Goal: Use online tool/utility: Use online tool/utility

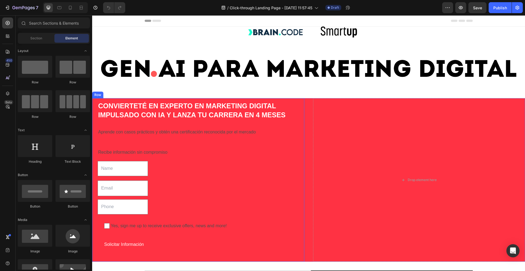
click at [132, 99] on div "CONVIERTETÉ en experto en marketing digital impulsado con ia y lanza tu carrera…" at bounding box center [198, 180] width 212 height 164
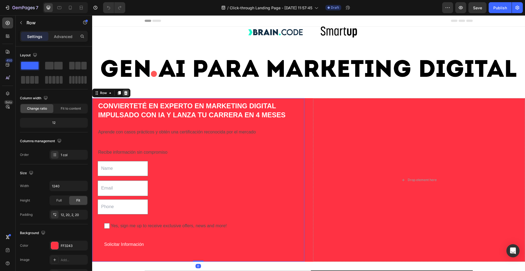
click at [125, 93] on icon at bounding box center [126, 93] width 4 height 4
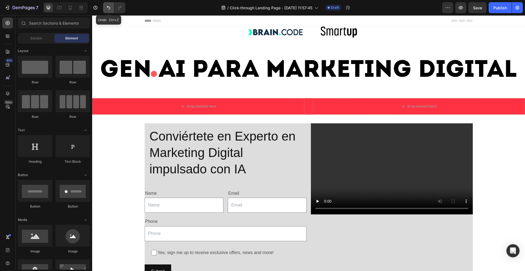
click at [110, 6] on icon "Undo/Redo" at bounding box center [108, 7] width 5 height 5
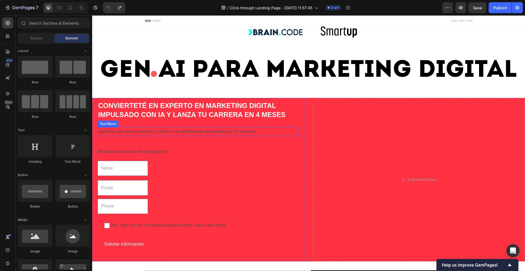
click at [164, 131] on p "Aprende con casos prácticos y obtén una certificación reconocida por el mercado" at bounding box center [198, 132] width 200 height 8
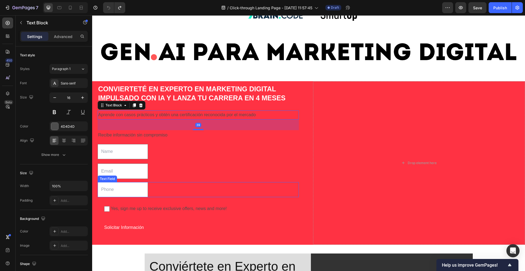
scroll to position [137, 0]
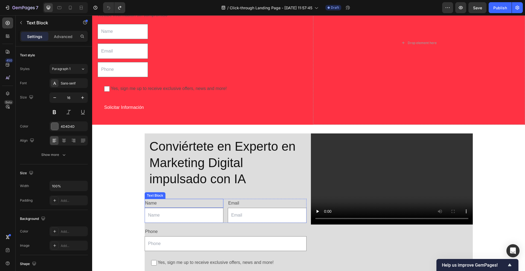
click at [224, 176] on h2 "Conviértete en Experto en Marketing Digital impulsado con IA" at bounding box center [225, 163] width 153 height 50
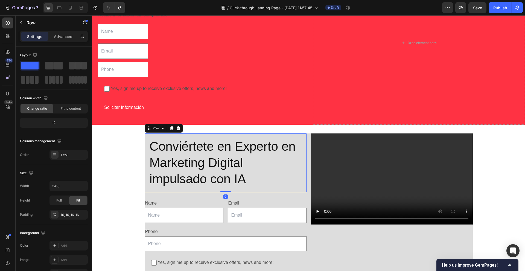
click at [145, 163] on div "Conviértete en Experto en Marketing Digital impulsado con IA Heading Row 0" at bounding box center [226, 163] width 162 height 59
click at [199, 205] on div "Name" at bounding box center [184, 203] width 79 height 9
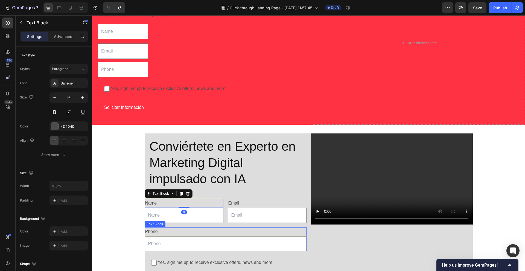
scroll to position [274, 0]
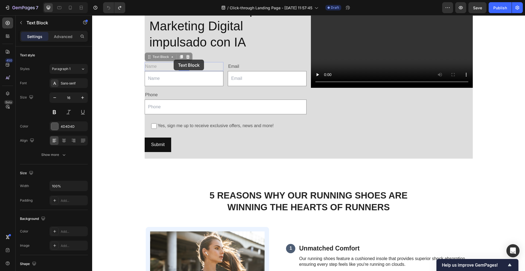
drag, startPoint x: 158, startPoint y: 54, endPoint x: 172, endPoint y: 59, distance: 14.4
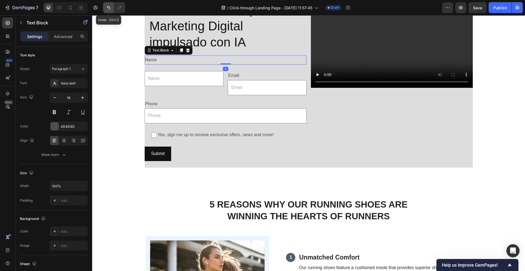
click at [109, 11] on button "Undo/Redo" at bounding box center [108, 7] width 11 height 11
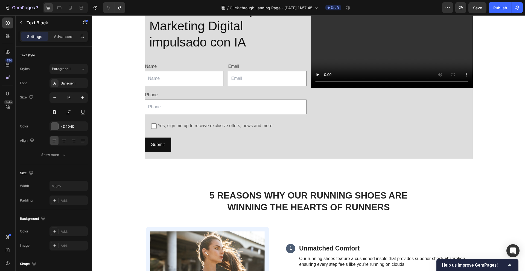
click at [201, 70] on div "Name" at bounding box center [184, 66] width 79 height 9
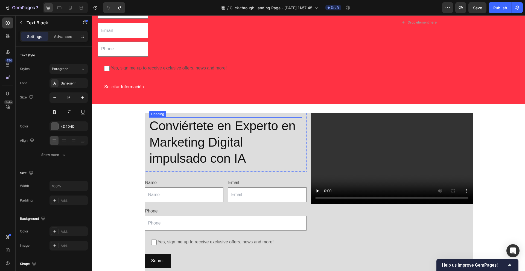
scroll to position [192, 0]
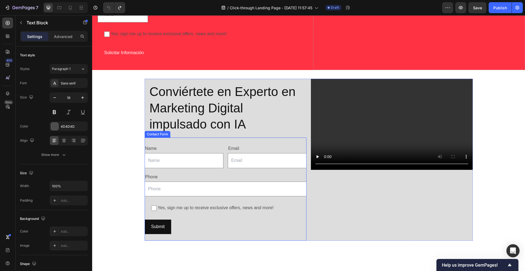
click at [174, 142] on div "Name Text Block Text Field Email Text Block Email Field Row Phone Text Block Te…" at bounding box center [226, 189] width 162 height 103
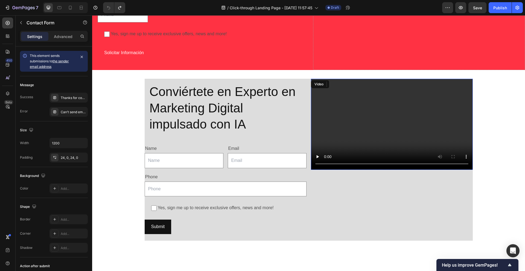
click at [343, 137] on video at bounding box center [392, 124] width 162 height 91
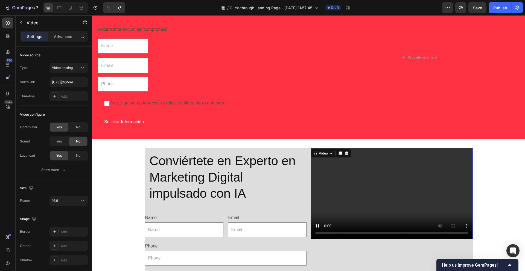
scroll to position [164, 0]
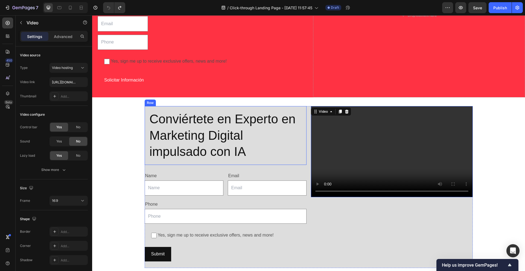
click at [145, 135] on div "Conviértete en Experto en Marketing Digital impulsado con IA Heading Row" at bounding box center [226, 135] width 162 height 59
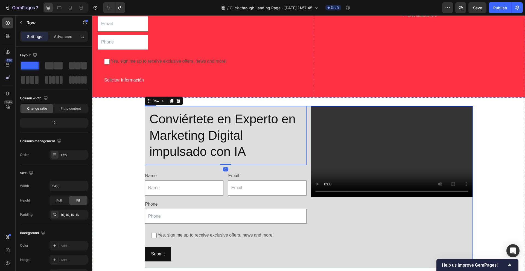
click at [368, 221] on div "Video" at bounding box center [392, 187] width 162 height 162
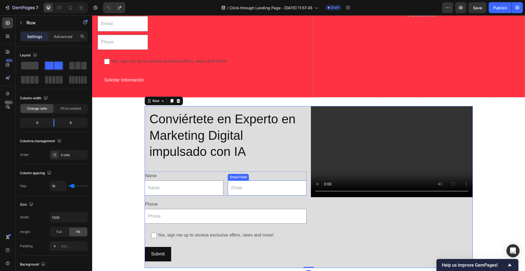
scroll to position [246, 0]
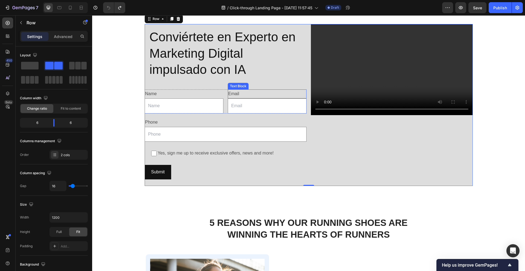
click at [251, 90] on div "Email" at bounding box center [267, 93] width 79 height 9
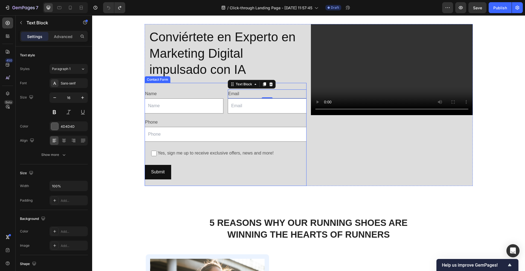
click at [287, 88] on div "Name Text Block Text Field Email Text Block 0 Email Field Row Phone Text Block …" at bounding box center [226, 134] width 162 height 103
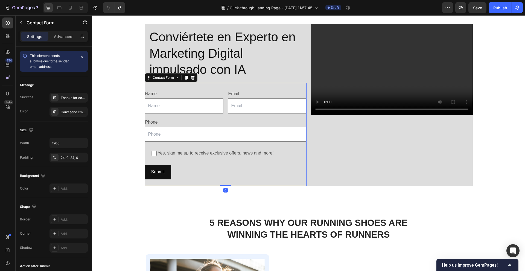
click at [193, 77] on icon at bounding box center [193, 78] width 4 height 4
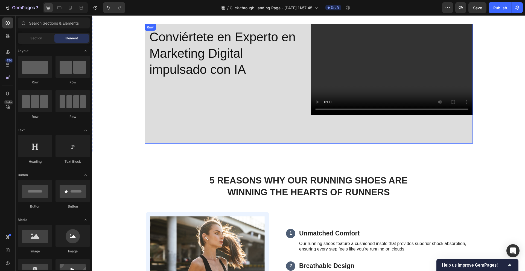
click at [256, 90] on div "Conviértete en Experto en Marketing Digital impulsado con IA Heading Row" at bounding box center [226, 84] width 162 height 120
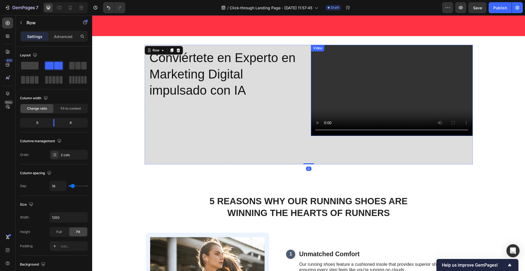
scroll to position [137, 0]
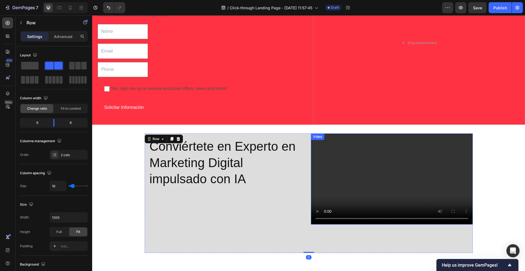
click at [406, 141] on video at bounding box center [392, 179] width 162 height 91
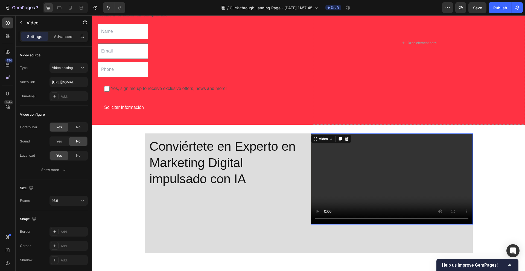
scroll to position [274, 0]
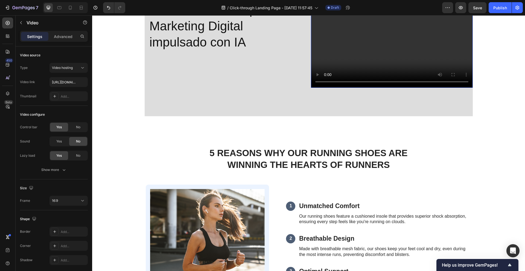
click at [384, 70] on div "Video 104" at bounding box center [392, 57] width 162 height 120
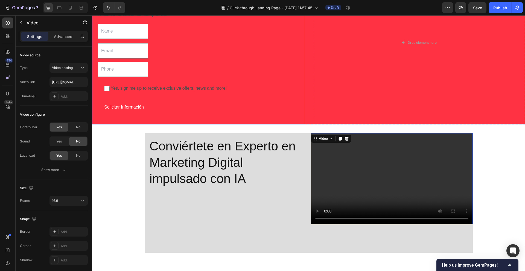
scroll to position [192, 0]
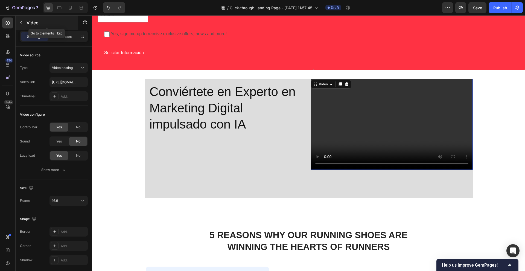
click at [28, 24] on p "Video" at bounding box center [50, 22] width 47 height 7
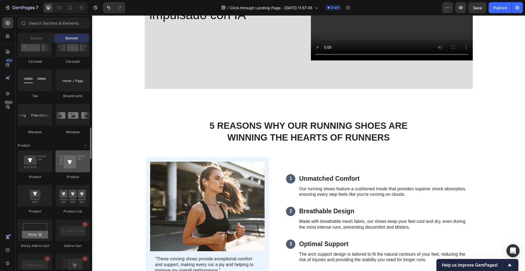
scroll to position [657, 0]
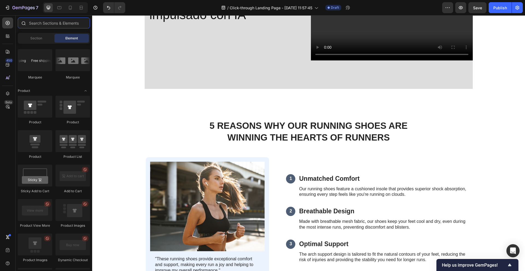
click at [44, 24] on input "text" at bounding box center [54, 23] width 72 height 11
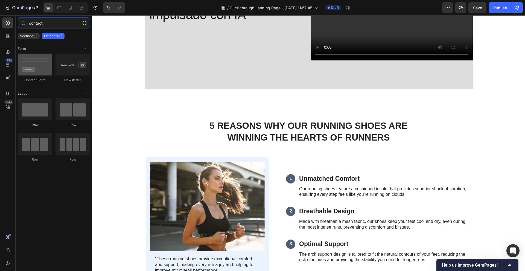
type input "contact"
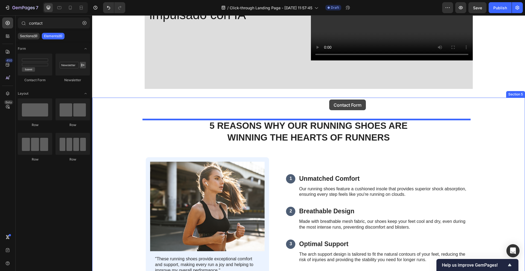
drag, startPoint x: 133, startPoint y: 80, endPoint x: 326, endPoint y: 99, distance: 193.9
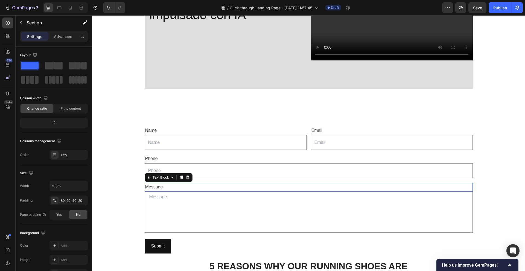
click at [236, 183] on div "Message" at bounding box center [309, 187] width 328 height 9
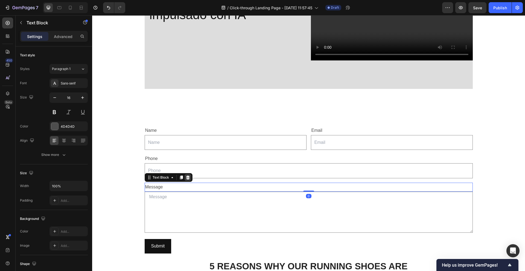
click at [186, 177] on icon at bounding box center [188, 177] width 4 height 4
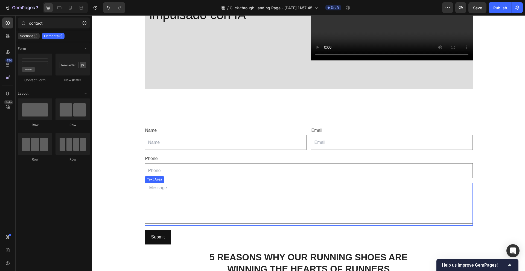
click at [196, 206] on textarea at bounding box center [309, 203] width 328 height 41
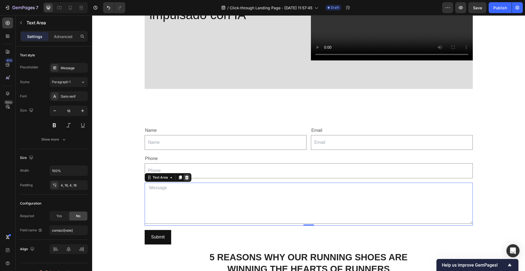
click at [185, 177] on icon at bounding box center [187, 177] width 4 height 4
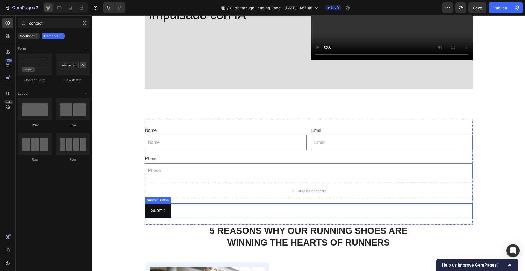
click at [233, 210] on div "Submit Submit Button" at bounding box center [309, 211] width 328 height 15
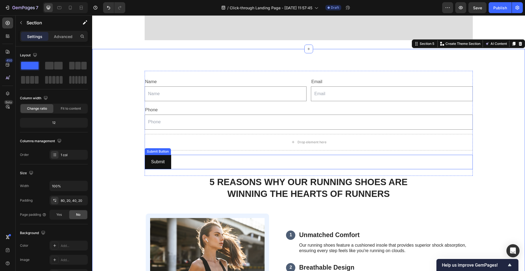
scroll to position [356, 0]
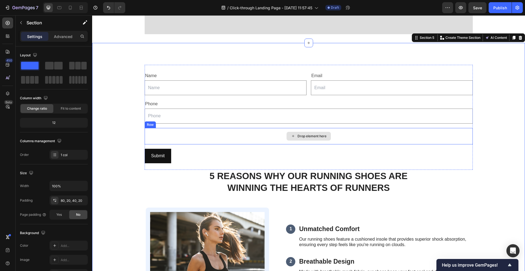
click at [200, 133] on div "Drop element here" at bounding box center [309, 136] width 328 height 16
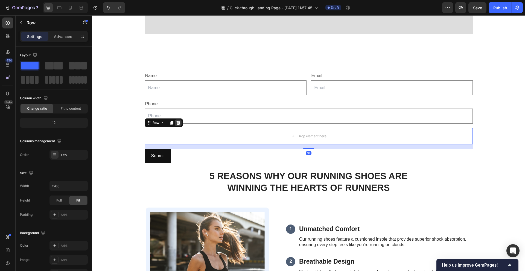
click at [177, 121] on icon at bounding box center [178, 123] width 4 height 4
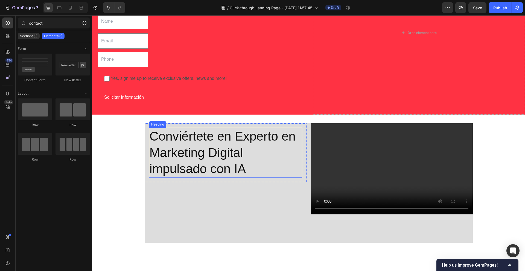
scroll to position [109, 0]
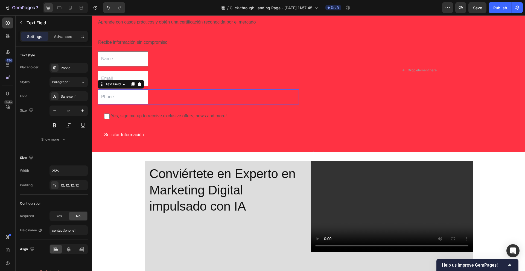
click at [161, 97] on div "Text Field 0" at bounding box center [198, 96] width 201 height 15
click at [137, 82] on icon at bounding box center [139, 84] width 4 height 4
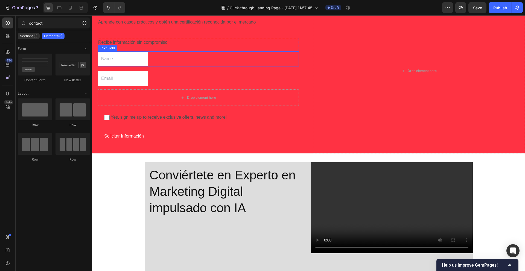
click at [167, 58] on div "Text Field" at bounding box center [198, 58] width 201 height 15
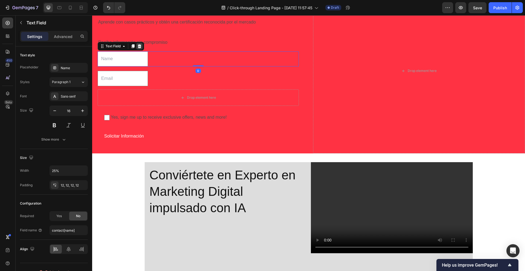
click at [140, 47] on icon at bounding box center [140, 46] width 4 height 4
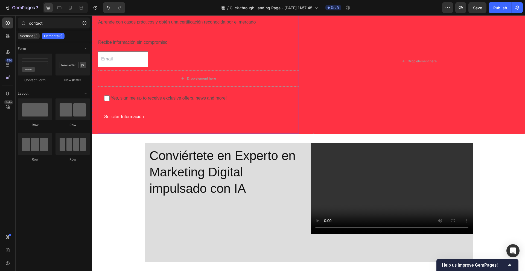
click at [178, 86] on div "Drop element here" at bounding box center [198, 78] width 201 height 16
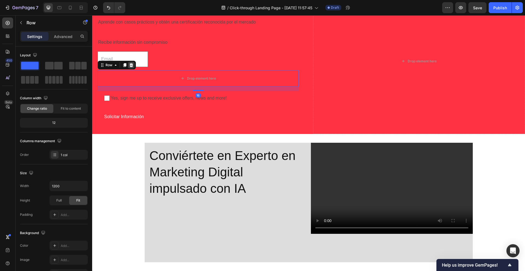
click at [128, 64] on div at bounding box center [131, 65] width 7 height 7
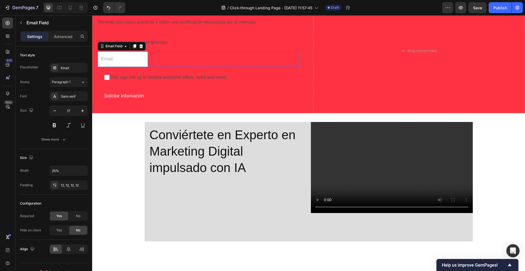
click at [129, 55] on input "email" at bounding box center [123, 59] width 50 height 16
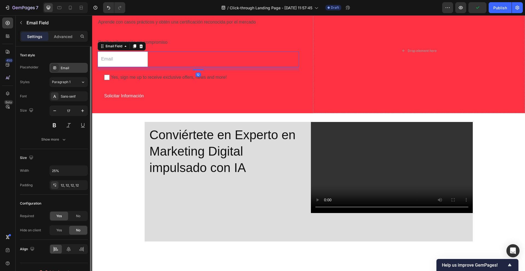
click at [77, 69] on div "Email" at bounding box center [74, 68] width 26 height 5
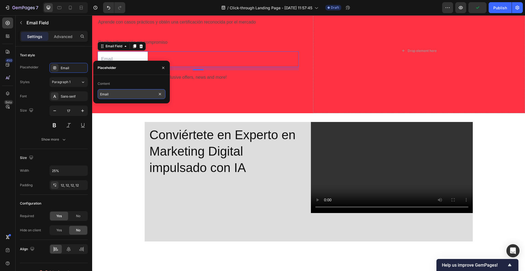
click at [111, 93] on input "Email" at bounding box center [132, 94] width 68 height 10
click at [105, 93] on input "Email" at bounding box center [132, 94] width 68 height 10
type input "Mail"
click at [154, 77] on div "Content Mail" at bounding box center [131, 89] width 77 height 28
click at [219, 80] on span "Yes, sign me up to receive exclusive offers, news and more!" at bounding box center [201, 78] width 183 height 8
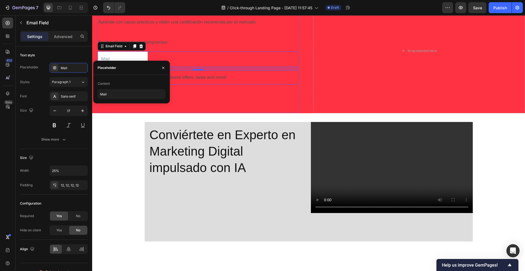
click at [110, 80] on input "Yes, sign me up to receive exclusive offers, news and more!" at bounding box center [106, 77] width 5 height 5
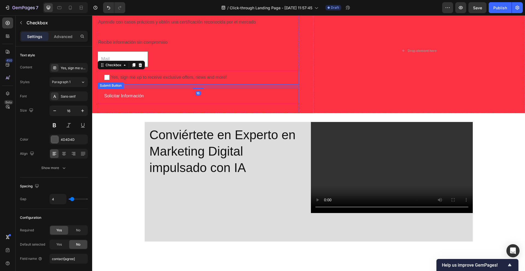
click at [229, 107] on div "CONVIERTETÉ en experto en marketing digital impulsado con ia y lanza tu carrera…" at bounding box center [198, 52] width 201 height 121
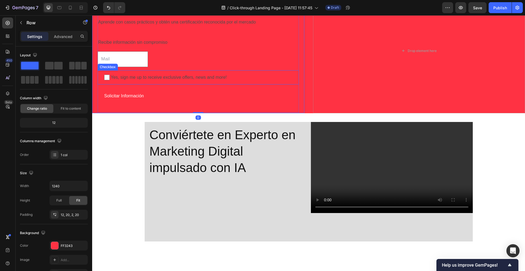
click at [171, 76] on span "Yes, sign me up to receive exclusive offers, news and more!" at bounding box center [201, 78] width 183 height 8
click at [110, 76] on input "Yes, sign me up to receive exclusive offers, news and more!" at bounding box center [106, 77] width 5 height 5
checkbox input "false"
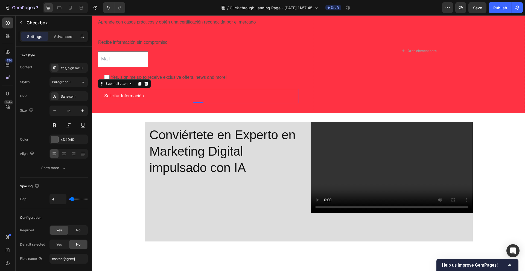
click at [177, 92] on div "Solicitar Información Submit Button 0" at bounding box center [198, 96] width 201 height 15
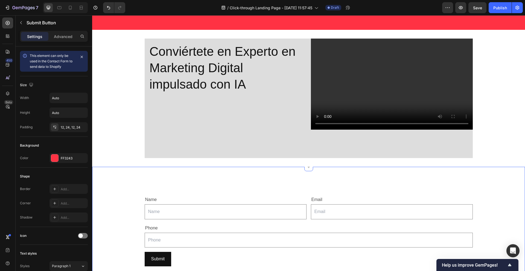
scroll to position [246, 0]
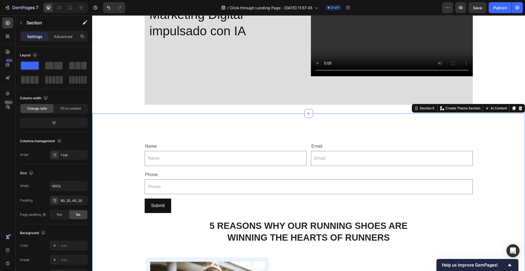
drag, startPoint x: 285, startPoint y: 128, endPoint x: 287, endPoint y: 136, distance: 8.3
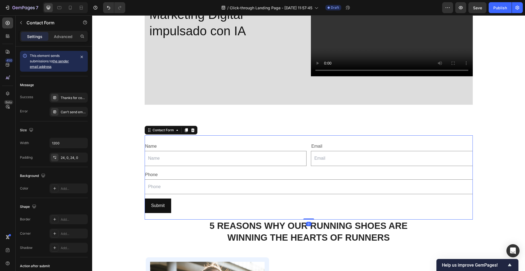
click at [288, 139] on div "Name Text Block Text Field Email Text Block Email Field Row Phone Text Block Te…" at bounding box center [309, 177] width 328 height 84
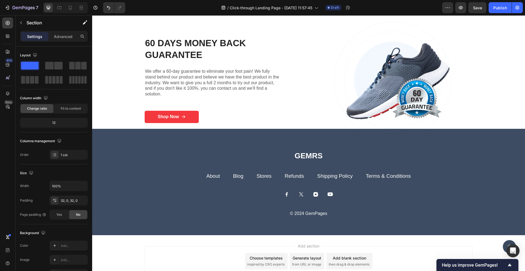
scroll to position [1730, 0]
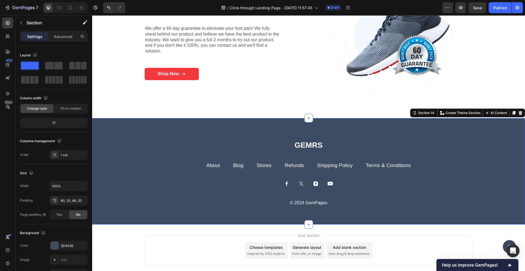
click at [235, 128] on div "GEMRS Heading About Button Blog Button Stores Button Refunds Button Shipping Po…" at bounding box center [308, 171] width 433 height 106
click at [519, 113] on icon at bounding box center [521, 113] width 4 height 4
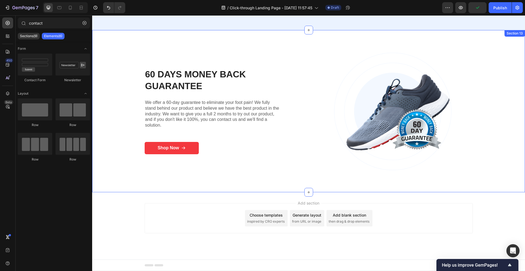
scroll to position [1656, 0]
click at [508, 55] on div "60 Days Money Back Guarantee Heading We offer a 60-day guarantee to eliminate y…" at bounding box center [309, 111] width 422 height 118
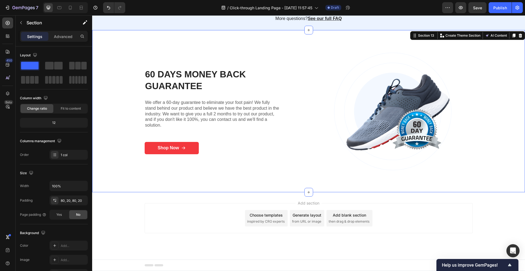
scroll to position [1667, 0]
click at [519, 35] on icon at bounding box center [521, 35] width 4 height 4
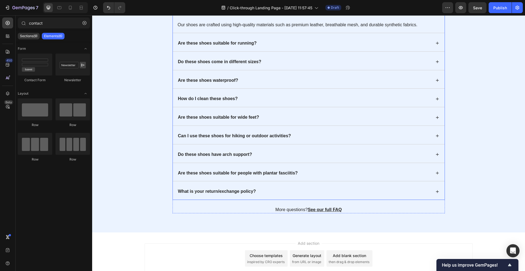
scroll to position [1423, 0]
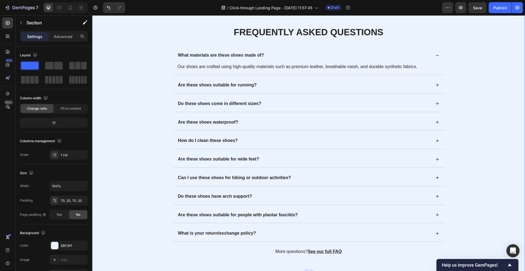
click at [462, 103] on div "Frequently Asked Questions Heading What materials are these shoes made of? Our …" at bounding box center [309, 140] width 422 height 229
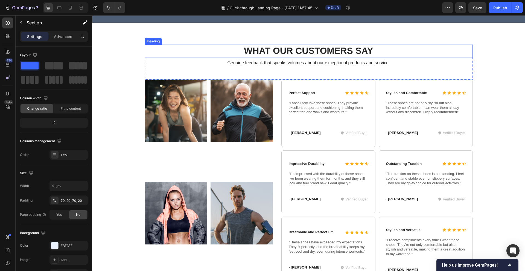
scroll to position [985, 0]
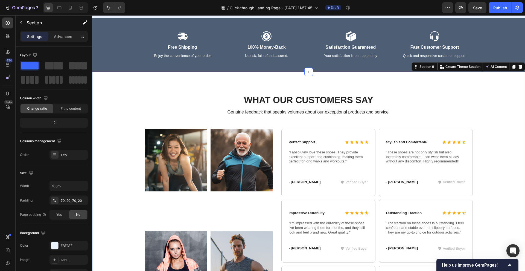
click at [492, 106] on div "What Our Customers Say Heading Genuine feedback that speaks volumes about our e…" at bounding box center [309, 214] width 422 height 240
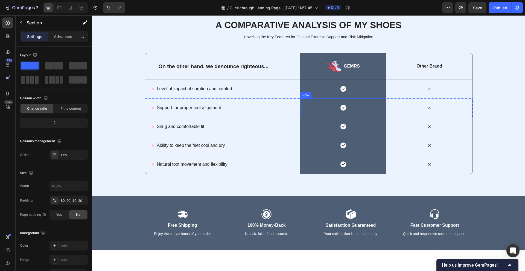
scroll to position [766, 0]
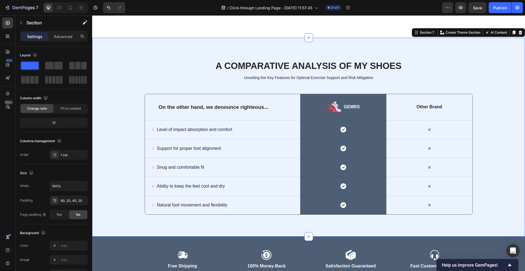
click at [491, 57] on div "A Comparative Analysis of My Shoes Heading Unveiling the Key Features for Optim…" at bounding box center [308, 137] width 433 height 199
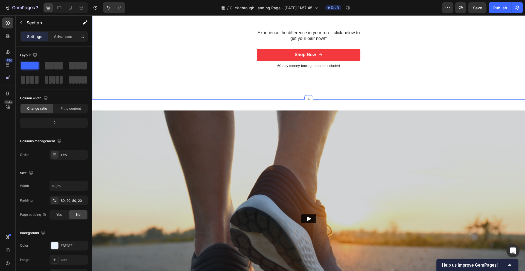
scroll to position [684, 0]
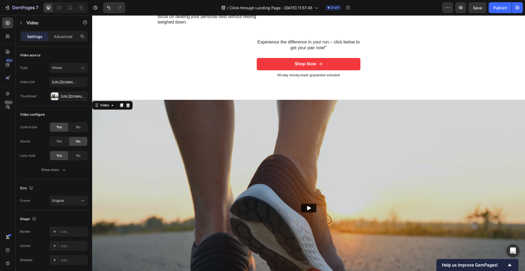
click at [515, 127] on img at bounding box center [308, 208] width 433 height 217
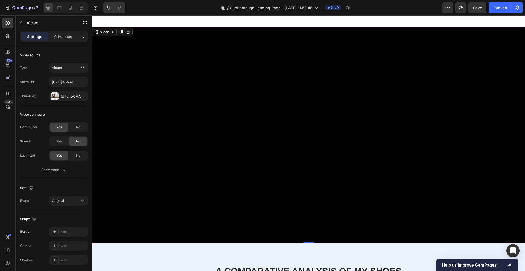
scroll to position [766, 0]
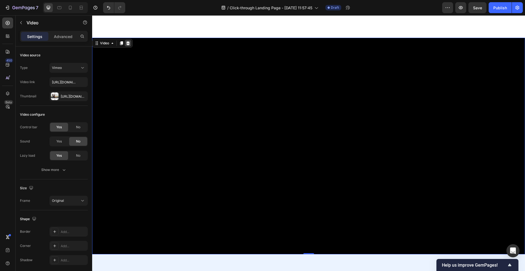
click at [128, 43] on icon at bounding box center [128, 43] width 4 height 4
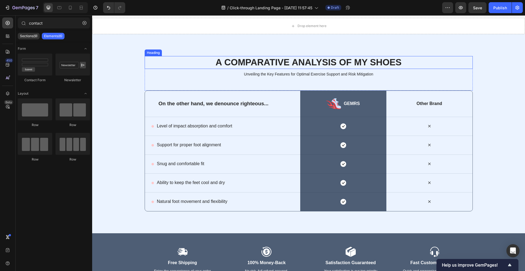
scroll to position [711, 0]
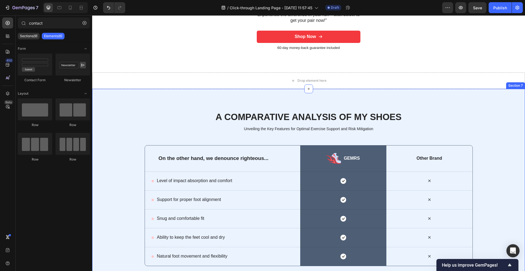
click at [493, 114] on div "A Comparative Analysis of My Shoes Heading Unveiling the Key Features for Optim…" at bounding box center [308, 188] width 433 height 199
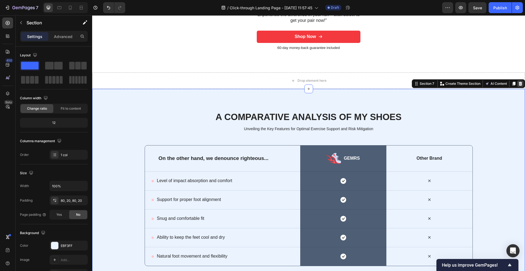
click at [519, 86] on icon at bounding box center [521, 84] width 4 height 4
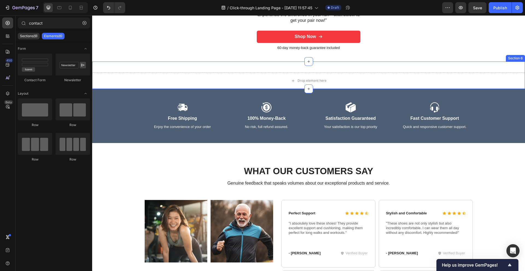
scroll to position [602, 0]
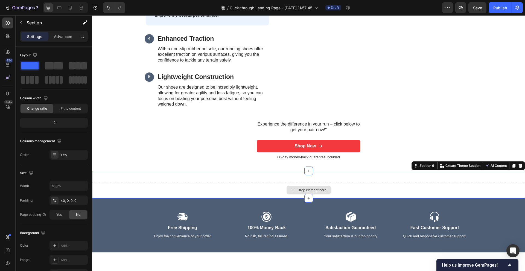
click at [340, 206] on div "Drop element here" at bounding box center [308, 210] width 433 height 16
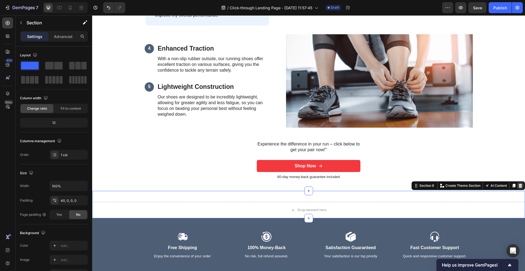
click at [519, 184] on icon at bounding box center [521, 186] width 4 height 4
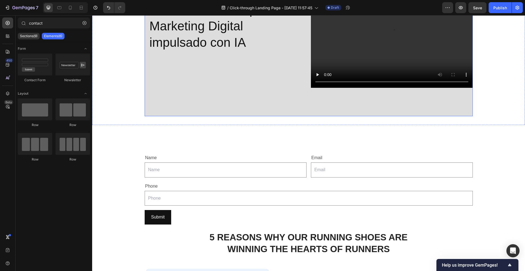
scroll to position [301, 0]
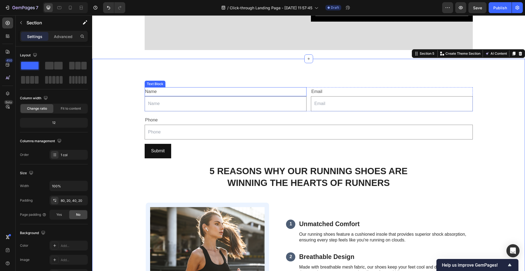
click at [195, 92] on div "Name" at bounding box center [226, 91] width 162 height 9
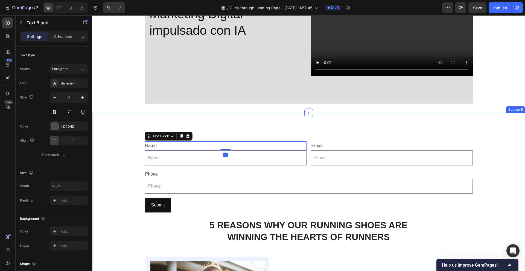
scroll to position [192, 0]
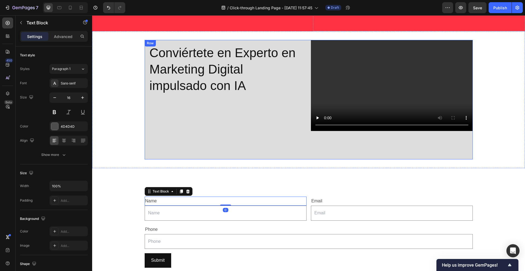
click at [329, 145] on div "Video" at bounding box center [392, 100] width 162 height 120
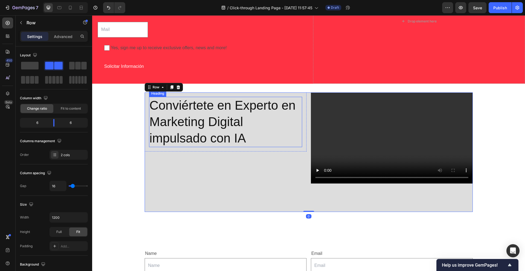
scroll to position [109, 0]
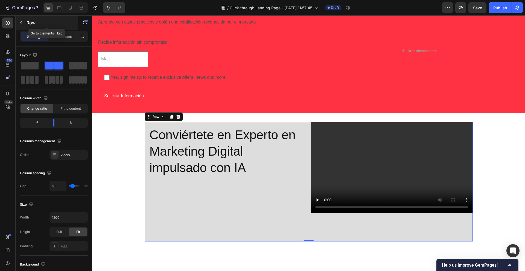
click at [32, 21] on p "Row" at bounding box center [50, 22] width 47 height 7
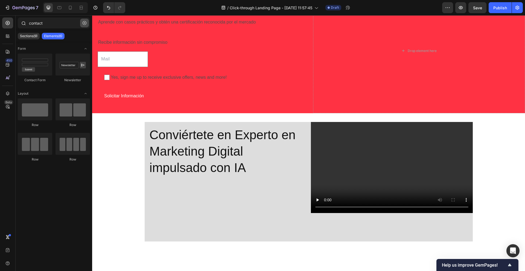
click at [82, 24] on button "button" at bounding box center [84, 23] width 9 height 9
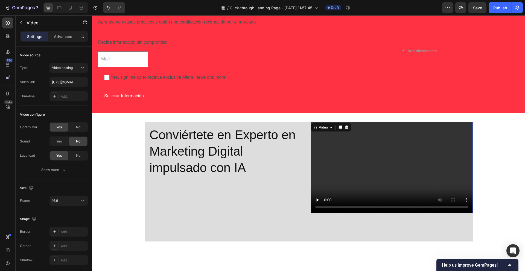
click at [349, 147] on video at bounding box center [392, 167] width 162 height 91
click at [325, 123] on video at bounding box center [392, 167] width 162 height 91
click at [324, 125] on div "Video" at bounding box center [323, 127] width 11 height 5
click at [319, 124] on div "Video" at bounding box center [324, 127] width 22 height 7
click at [322, 129] on div "Video" at bounding box center [323, 127] width 11 height 5
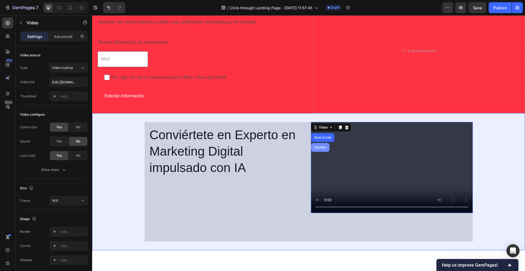
click at [321, 145] on div "Section" at bounding box center [320, 147] width 18 height 9
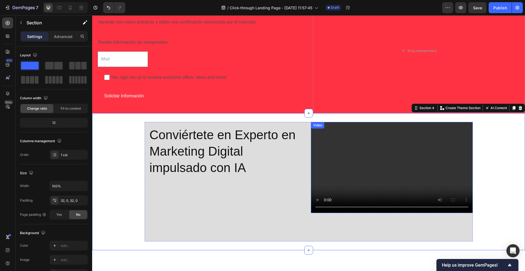
click at [434, 147] on video at bounding box center [392, 167] width 162 height 91
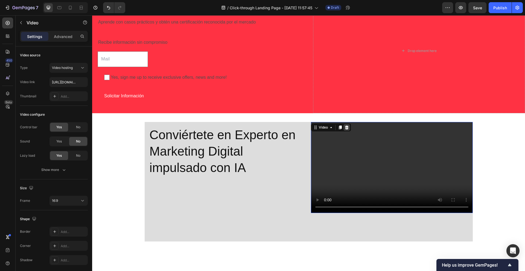
click at [346, 126] on icon at bounding box center [347, 127] width 4 height 4
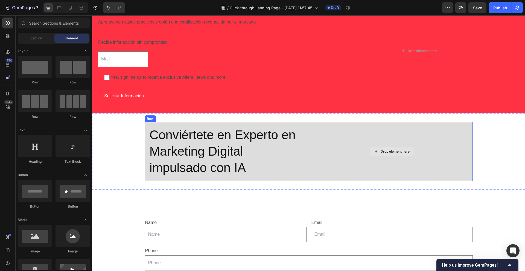
click at [386, 139] on div "Drop element here" at bounding box center [392, 151] width 162 height 59
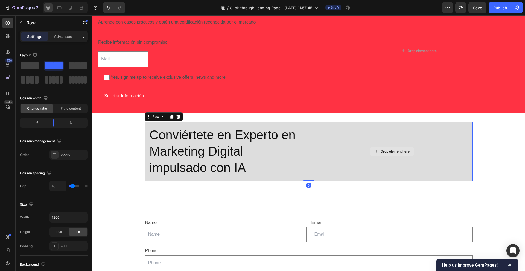
click at [384, 150] on div "Drop element here" at bounding box center [395, 151] width 29 height 4
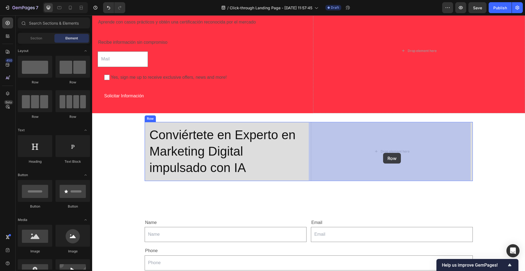
drag, startPoint x: 124, startPoint y: 84, endPoint x: 383, endPoint y: 153, distance: 268.5
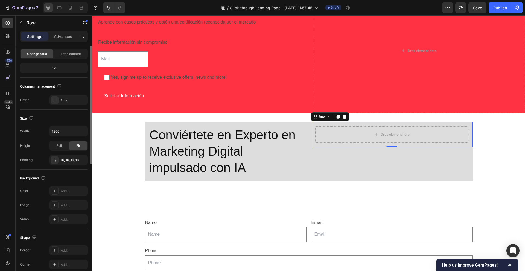
scroll to position [0, 0]
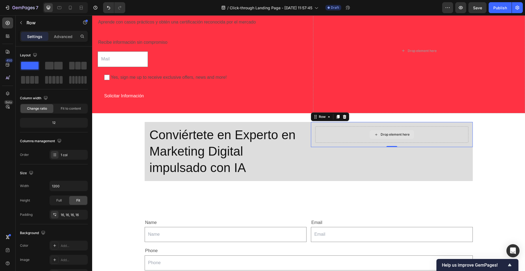
drag, startPoint x: 126, startPoint y: 82, endPoint x: 369, endPoint y: 136, distance: 248.9
click at [374, 132] on icon at bounding box center [376, 134] width 4 height 5
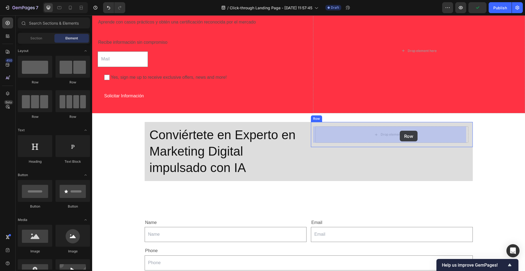
drag, startPoint x: 131, startPoint y: 79, endPoint x: 400, endPoint y: 131, distance: 274.2
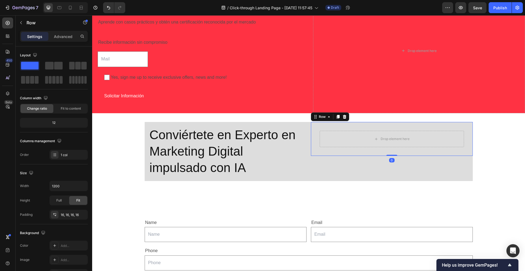
click at [426, 125] on div "Drop element here Row Row 0" at bounding box center [392, 139] width 162 height 34
click at [389, 130] on div "Drop element here Row" at bounding box center [392, 138] width 153 height 25
click at [107, 8] on icon "Undo/Redo" at bounding box center [108, 7] width 5 height 5
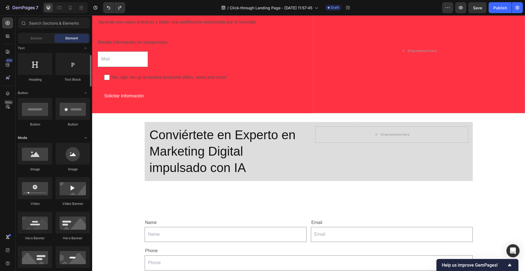
scroll to position [164, 0]
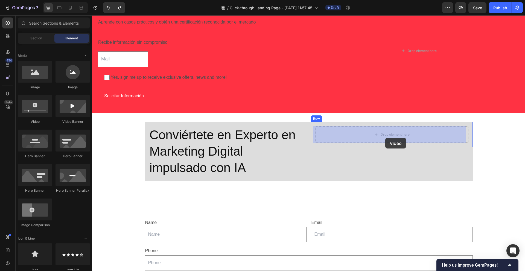
drag, startPoint x: 127, startPoint y: 120, endPoint x: 386, endPoint y: 138, distance: 259.5
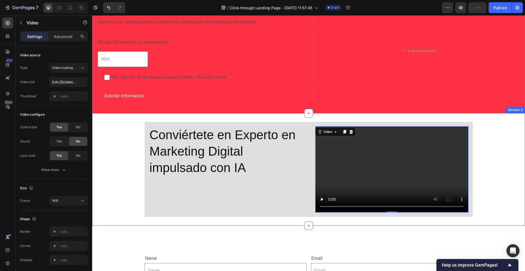
click at [497, 147] on div "Conviértete en Experto en Marketing Digital impulsado con IA Heading Row Video …" at bounding box center [308, 169] width 433 height 95
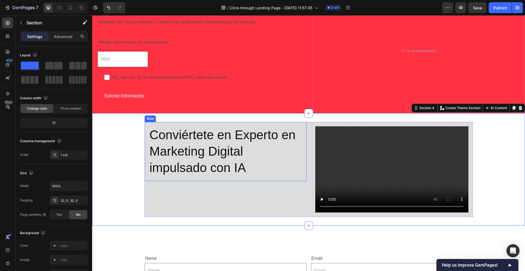
click at [237, 178] on div "Conviértete en Experto en Marketing Digital impulsado con IA Heading Row" at bounding box center [226, 151] width 162 height 59
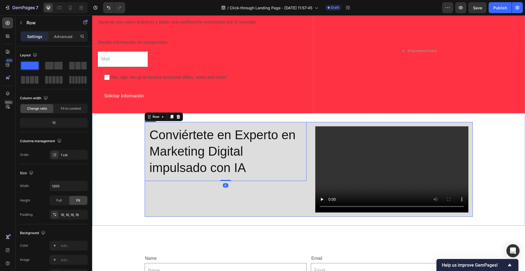
click at [256, 191] on div "Conviértete en Experto en Marketing Digital impulsado con IA Heading Row 0" at bounding box center [226, 169] width 162 height 95
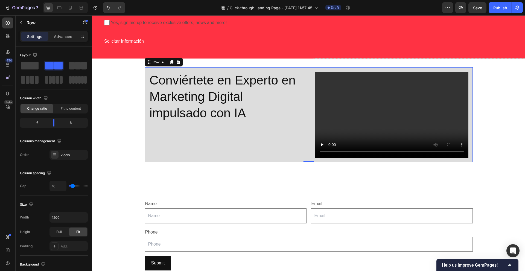
click at [270, 152] on div "Conviértete en Experto en Marketing Digital impulsado con IA Heading Row" at bounding box center [226, 114] width 162 height 95
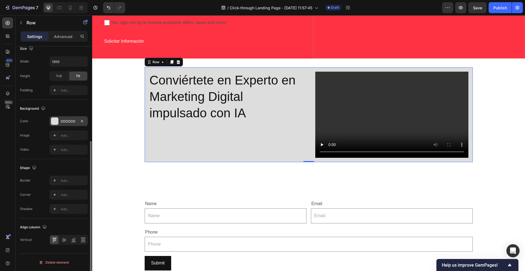
click at [65, 119] on div "DDDDDD" at bounding box center [69, 121] width 38 height 10
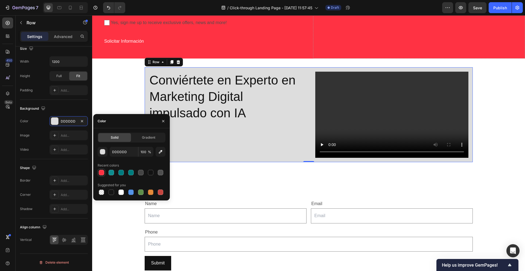
click at [103, 173] on div at bounding box center [101, 172] width 5 height 5
type input "FF3243"
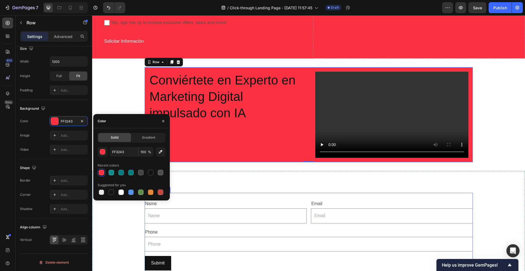
click at [338, 199] on div "Name Text Block Text Field Email Text Block Email Field Row Phone Text Block Te…" at bounding box center [309, 235] width 328 height 84
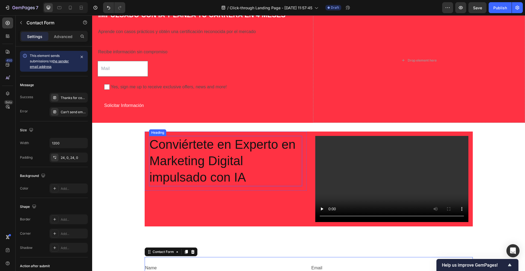
scroll to position [109, 0]
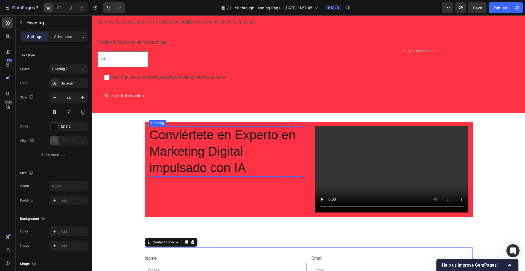
click at [256, 162] on h2 "Conviértete en Experto en Marketing Digital impulsado con IA" at bounding box center [225, 151] width 153 height 50
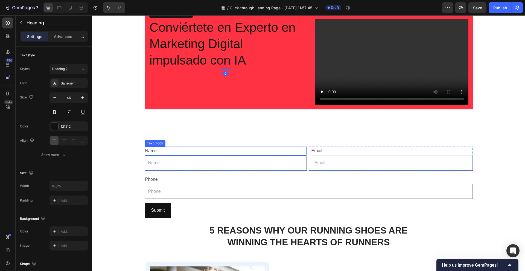
scroll to position [219, 0]
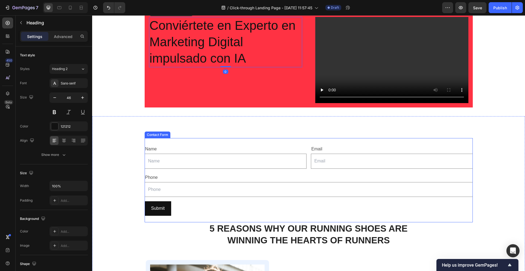
click at [201, 140] on div "Name Text Block Text Field Email Text Block Email Field Row Phone Text Block Te…" at bounding box center [309, 180] width 328 height 84
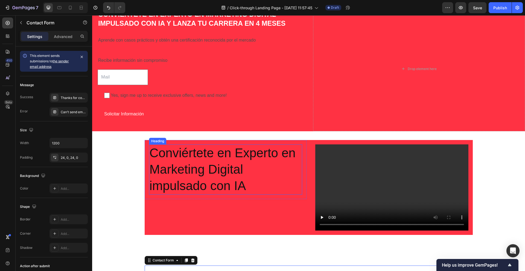
scroll to position [27, 0]
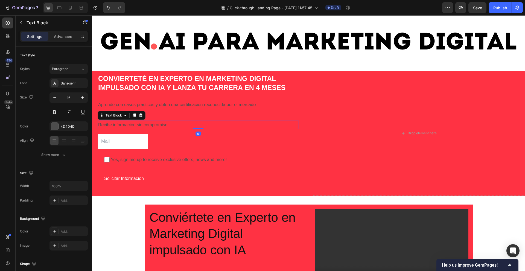
click at [196, 128] on div "Recibe información sin compromiso Text Block 0" at bounding box center [198, 125] width 201 height 9
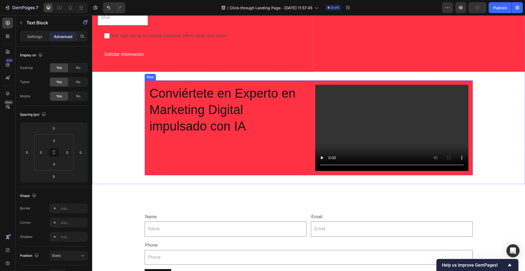
scroll to position [164, 0]
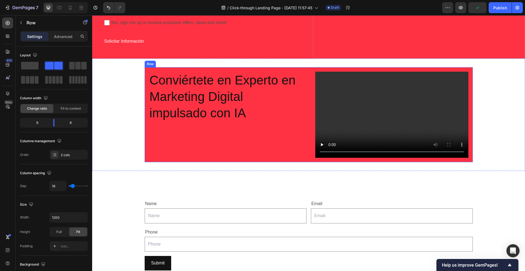
click at [223, 127] on div "Conviértete en Experto en Marketing Digital impulsado con IA Heading Row" at bounding box center [226, 114] width 162 height 95
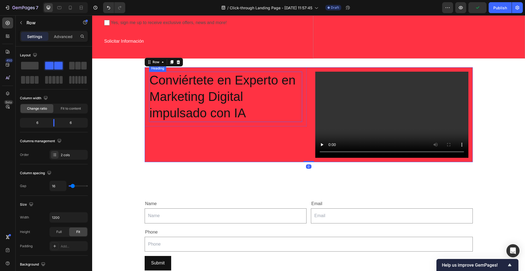
click at [262, 99] on h2 "Conviértete en Experto en Marketing Digital impulsado con IA" at bounding box center [225, 97] width 153 height 50
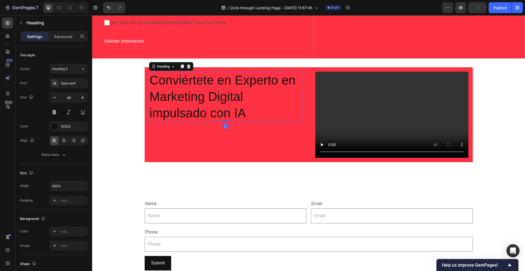
click at [262, 101] on h2 "Conviértete en Experto en Marketing Digital impulsado con IA" at bounding box center [225, 97] width 153 height 50
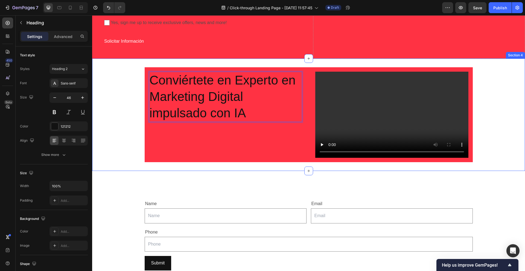
scroll to position [0, 0]
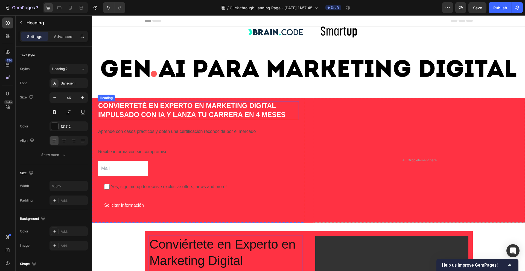
click at [156, 110] on h1 "CONVIERTETÉ en experto en marketing digital impulsado con ia y lanza tu carrera…" at bounding box center [198, 110] width 201 height 19
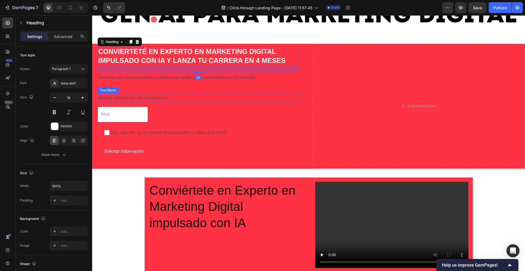
scroll to position [55, 0]
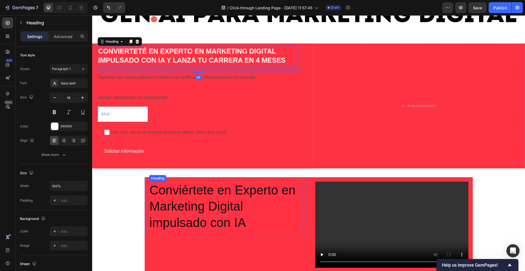
click at [261, 208] on p "Conviértete en Experto en Marketing Digital impulsado con IA" at bounding box center [226, 206] width 152 height 49
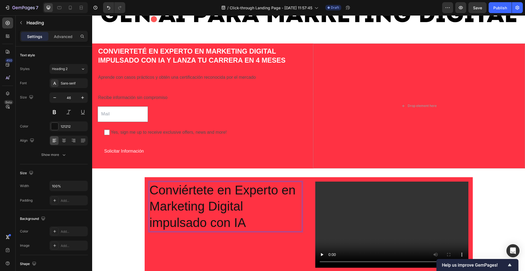
click at [261, 208] on p "Conviértete en Experto en Marketing Digital impulsado con IA" at bounding box center [226, 206] width 152 height 49
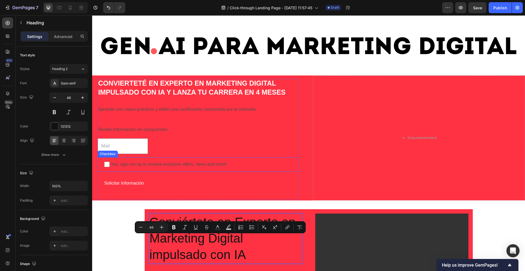
scroll to position [0, 0]
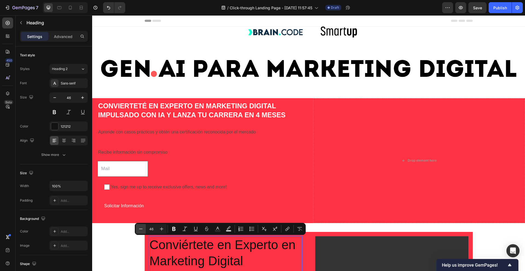
click at [140, 229] on icon "Editor contextual toolbar" at bounding box center [140, 228] width 5 height 5
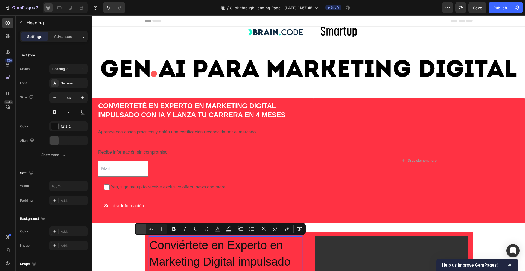
click at [140, 229] on icon "Editor contextual toolbar" at bounding box center [140, 228] width 5 height 5
type input "40"
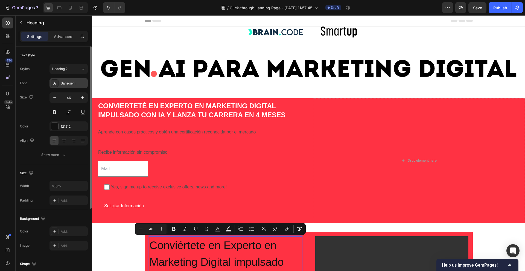
click at [72, 85] on div "Sans-serif" at bounding box center [74, 83] width 26 height 5
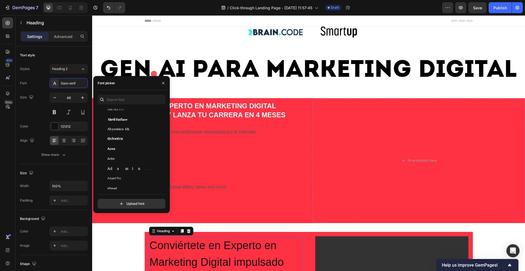
scroll to position [164, 0]
click at [125, 161] on div "Agbalumo" at bounding box center [131, 158] width 66 height 10
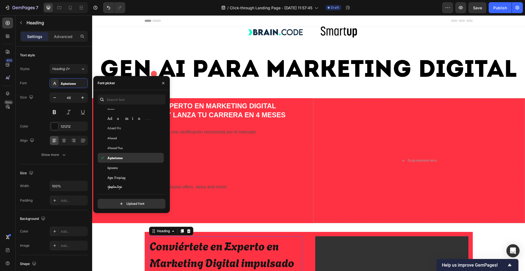
scroll to position [219, 0]
click at [128, 123] on div "Agu Display" at bounding box center [135, 122] width 55 height 5
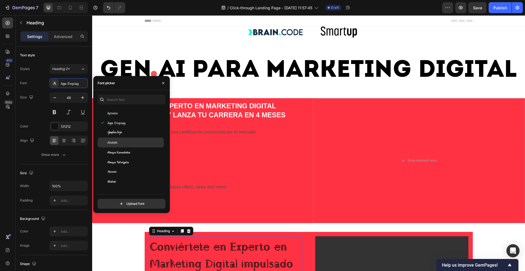
click at [130, 142] on div "Akatab" at bounding box center [135, 142] width 55 height 5
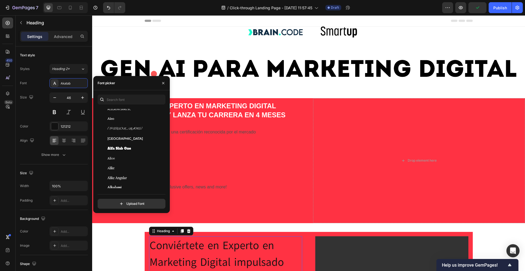
scroll to position [438, 0]
click at [131, 111] on div "Alfa Slab One" at bounding box center [135, 110] width 55 height 5
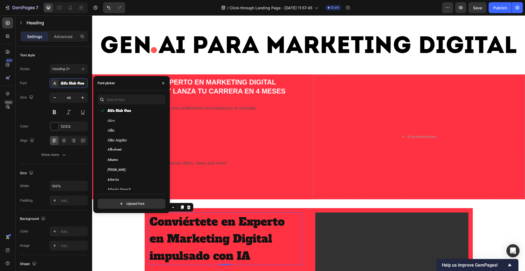
scroll to position [55, 0]
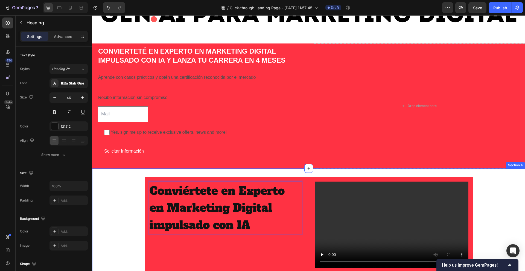
click at [103, 197] on div "Conviértete en Experto en Marketing Digital impulsado con IA Heading 0 Row Vide…" at bounding box center [308, 224] width 433 height 95
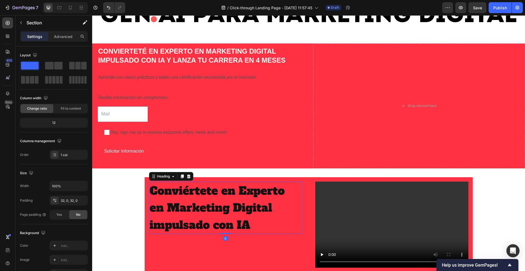
click at [211, 207] on span "Conviértete en Experto en Marketing Digital impulsado con IA" at bounding box center [217, 208] width 135 height 49
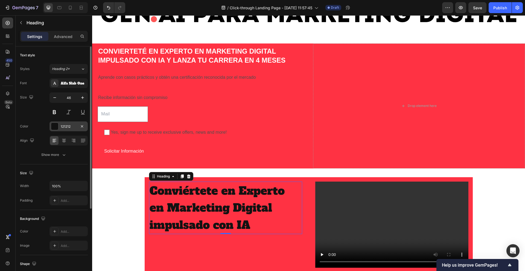
click at [55, 125] on div at bounding box center [54, 126] width 7 height 7
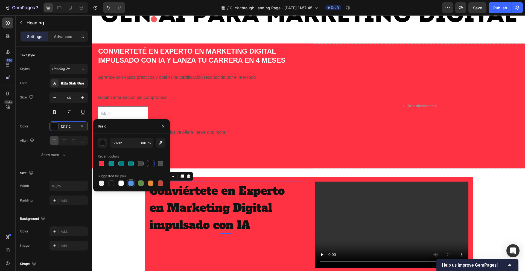
drag, startPoint x: 120, startPoint y: 184, endPoint x: 128, endPoint y: 184, distance: 7.4
click at [120, 184] on div at bounding box center [121, 183] width 5 height 5
type input "FFFFFF"
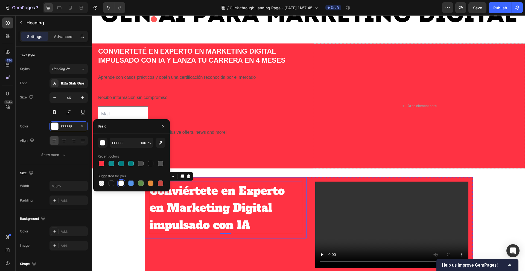
scroll to position [137, 0]
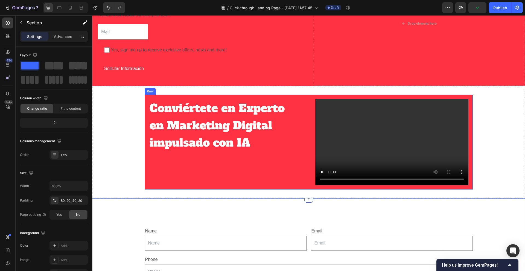
click at [264, 171] on div "⁠⁠⁠⁠⁠⁠⁠ Conviértete en Experto en Marketing Digital impulsado con IA Heading Row" at bounding box center [226, 142] width 162 height 95
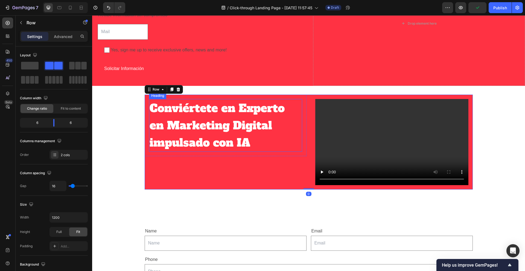
click at [182, 125] on span "Conviértete en Experto en Marketing Digital impulsado con IA" at bounding box center [217, 125] width 135 height 49
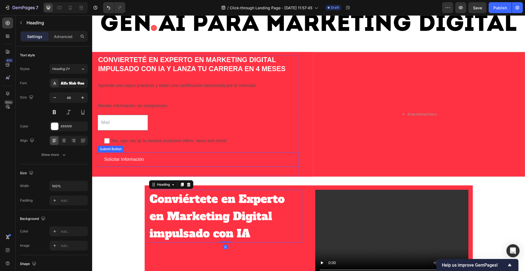
scroll to position [27, 0]
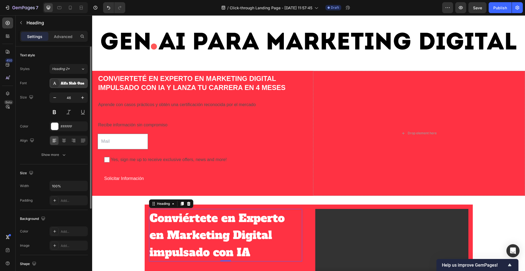
click at [73, 80] on div "Alfa Slab One" at bounding box center [69, 83] width 38 height 10
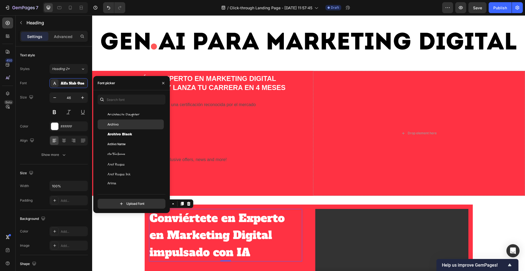
scroll to position [985, 0]
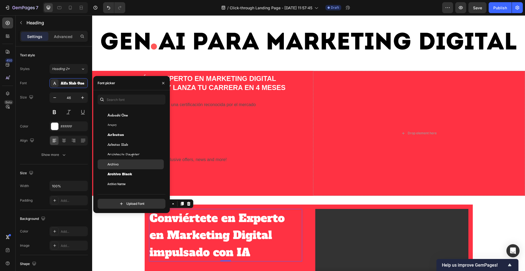
click at [124, 169] on div "Archivo" at bounding box center [131, 165] width 66 height 10
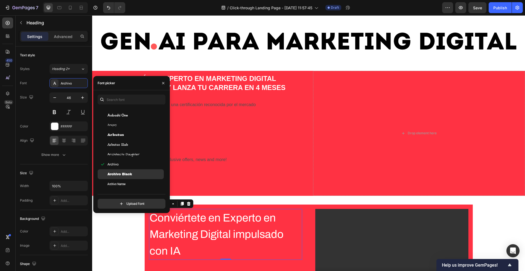
click at [124, 172] on span "Archivo Black" at bounding box center [120, 174] width 25 height 5
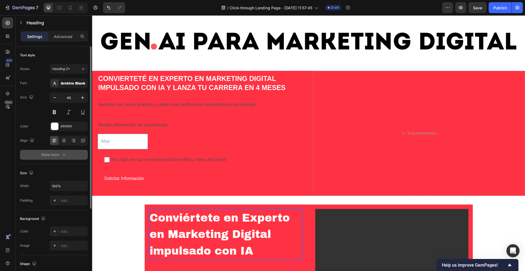
click at [63, 152] on icon "button" at bounding box center [63, 154] width 5 height 5
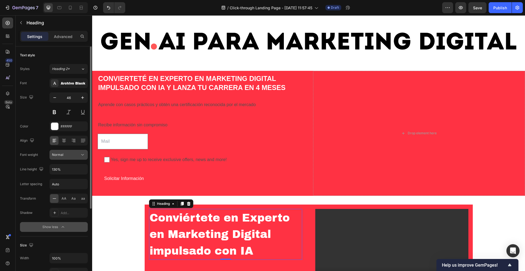
click at [74, 157] on div "Normal" at bounding box center [66, 154] width 28 height 5
click at [76, 154] on div "Normal" at bounding box center [66, 154] width 28 height 5
click at [70, 166] on input "130%" at bounding box center [69, 169] width 38 height 10
click at [83, 170] on icon "button" at bounding box center [82, 169] width 5 height 5
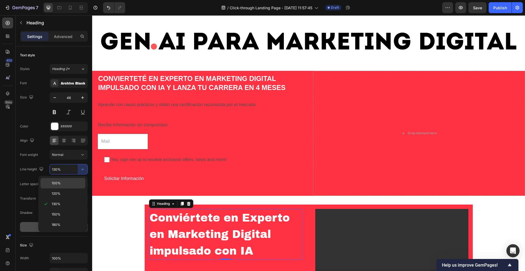
click at [65, 183] on p "100%" at bounding box center [67, 183] width 31 height 5
type input "100%"
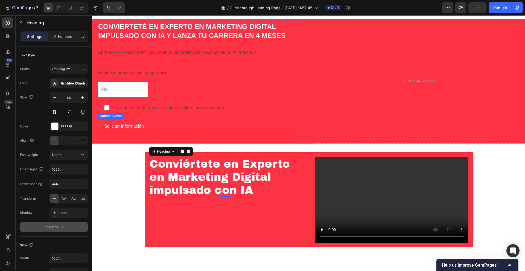
scroll to position [137, 0]
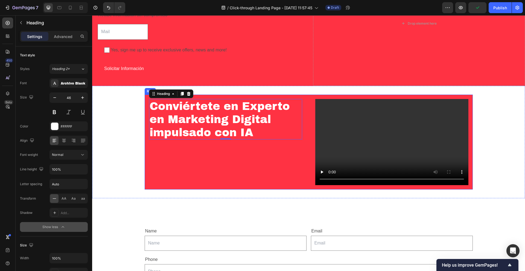
click at [210, 161] on div "⁠⁠⁠⁠⁠⁠⁠ Conviértete en Experto en Marketing Digital impulsado con IA Heading 0 …" at bounding box center [226, 142] width 162 height 95
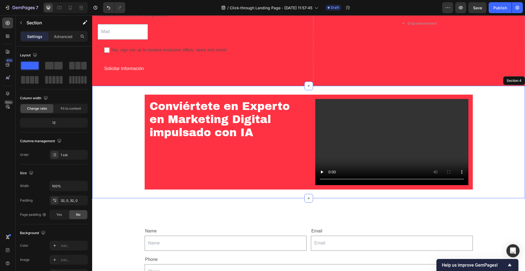
click at [112, 132] on div "⁠⁠⁠⁠⁠⁠⁠ Conviértete en Experto en Marketing Digital impulsado con IA Heading Ro…" at bounding box center [308, 142] width 433 height 95
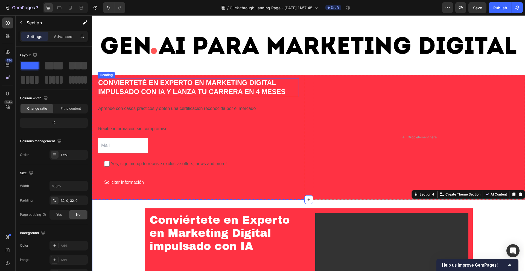
scroll to position [55, 0]
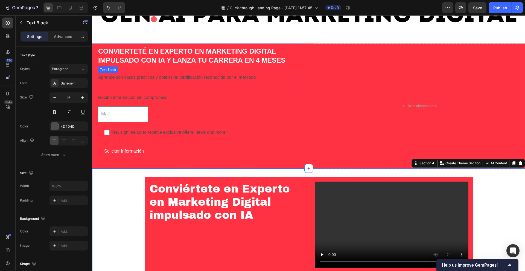
click at [150, 78] on p "Aprende con casos prácticos y obtén una certificación reconocida por el mercado" at bounding box center [198, 78] width 200 height 8
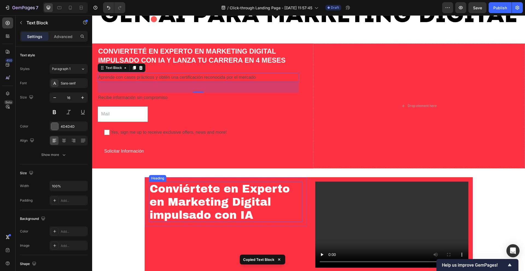
scroll to position [164, 0]
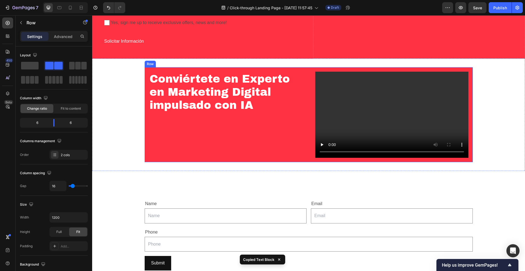
click at [193, 122] on div "⁠⁠⁠⁠⁠⁠⁠ Conviértete en Experto en Marketing Digital impulsado con IA Heading Row" at bounding box center [226, 114] width 162 height 95
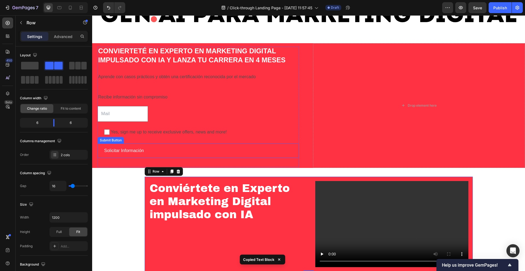
scroll to position [137, 0]
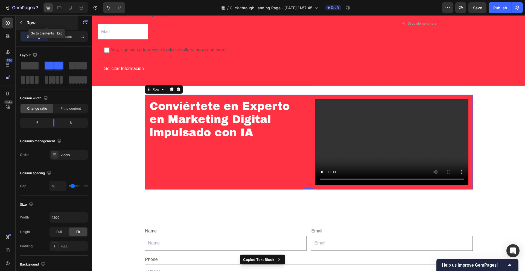
click at [26, 23] on div "Row" at bounding box center [47, 23] width 62 height 14
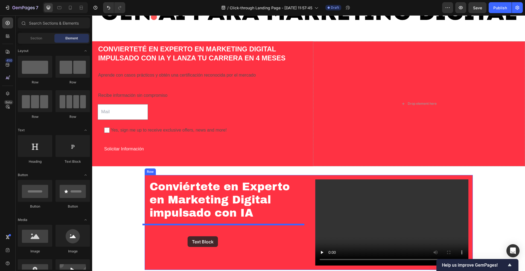
scroll to position [87, 0]
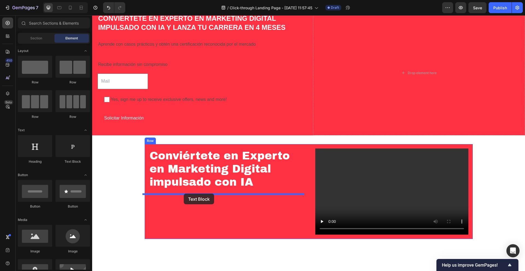
drag, startPoint x: 166, startPoint y: 164, endPoint x: 183, endPoint y: 194, distance: 34.4
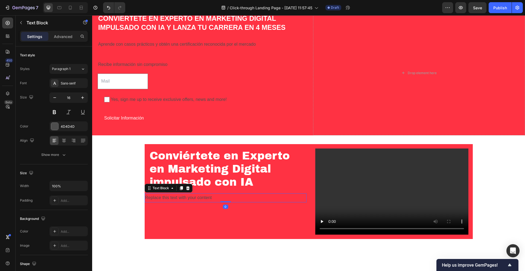
click at [168, 196] on div "Replace this text with your content" at bounding box center [226, 197] width 162 height 9
click at [168, 196] on p "Replace this text with your content" at bounding box center [225, 198] width 161 height 8
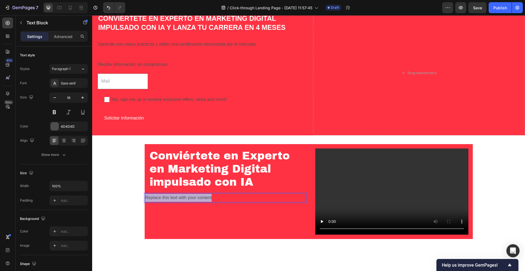
click at [168, 196] on p "Replace this text with your content" at bounding box center [225, 198] width 161 height 8
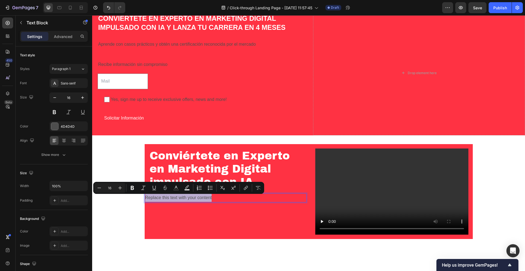
click at [221, 201] on p "Replace this text with your content" at bounding box center [225, 198] width 161 height 8
click at [220, 201] on p "Replace this text with your content" at bounding box center [225, 198] width 161 height 8
click at [219, 198] on p "Replace this text with your content" at bounding box center [225, 198] width 161 height 8
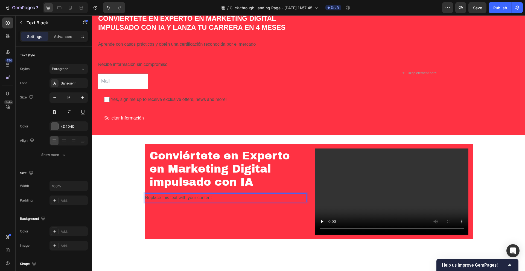
click at [220, 198] on p "Replace this text with your content" at bounding box center [225, 198] width 161 height 8
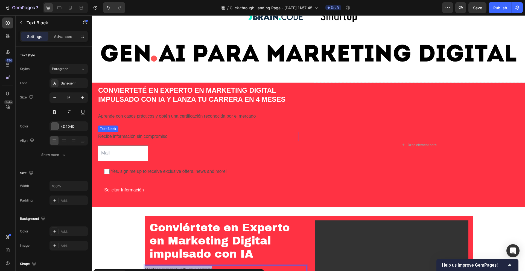
scroll to position [0, 0]
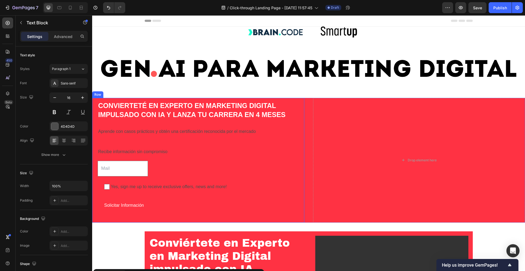
click at [154, 140] on div "CONVIERTETÉ en experto en marketing digital impulsado con ia y lanza tu carrera…" at bounding box center [198, 161] width 201 height 121
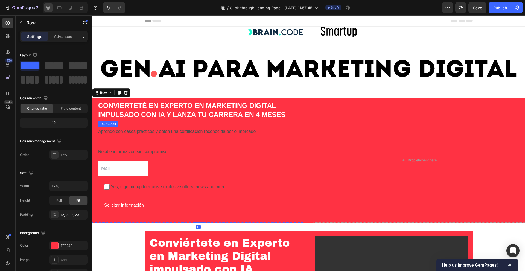
click at [154, 133] on p "Aprende con casos prácticos y obtén una certificación reconocida por el mercado" at bounding box center [198, 132] width 200 height 8
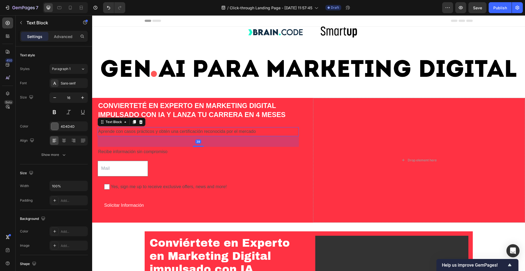
click at [154, 132] on p "Aprende con casos prácticos y obtén una certificación reconocida por el mercado" at bounding box center [198, 132] width 200 height 8
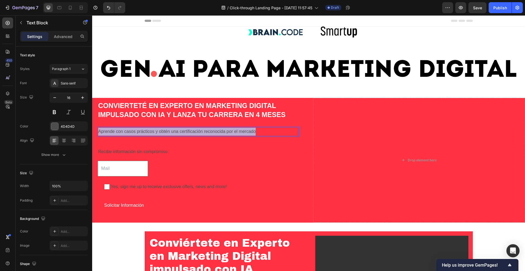
click at [154, 132] on p "Aprende con casos prácticos y obtén una certificación reconocida por el mercado" at bounding box center [198, 132] width 200 height 8
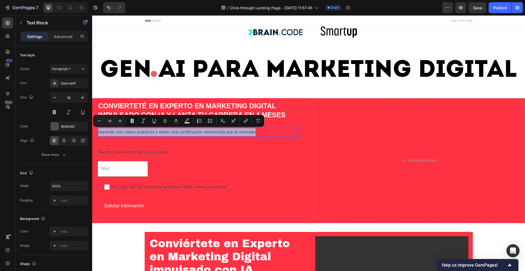
copy p "Aprende con casos prácticos y obtén una certificación reconocida por el mercado"
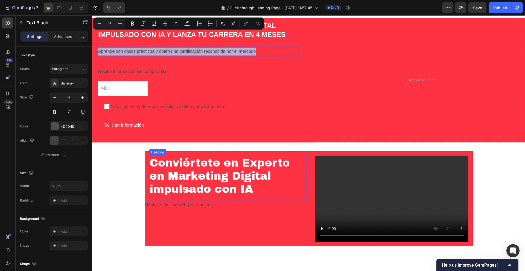
scroll to position [137, 0]
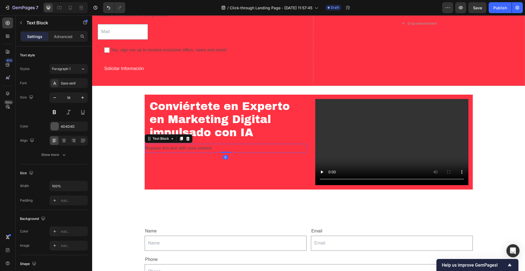
click at [183, 148] on p "Replace this text with your content" at bounding box center [225, 149] width 161 height 8
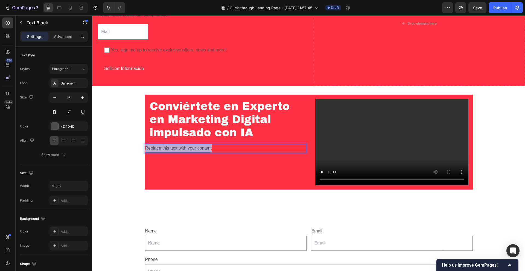
click at [183, 148] on p "Replace this text with your content" at bounding box center [225, 149] width 161 height 8
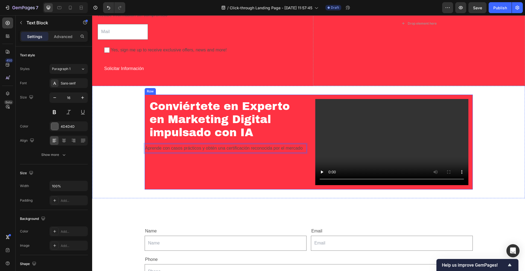
click at [133, 156] on div "⁠⁠⁠⁠⁠⁠⁠ Conviértete en Experto en Marketing Digital impulsado con IA Heading Ro…" at bounding box center [308, 142] width 433 height 95
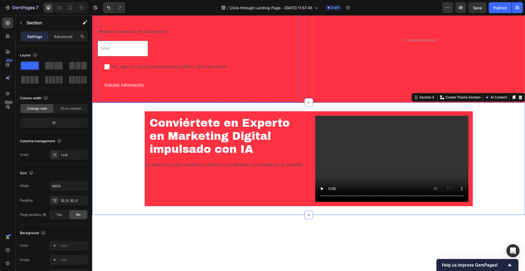
scroll to position [27, 0]
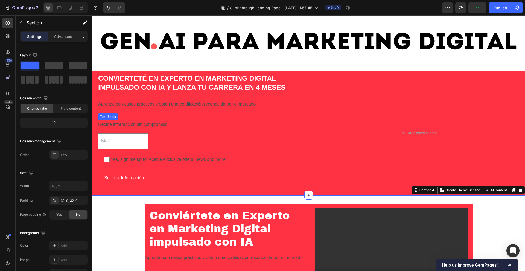
click at [143, 122] on p "Recibe información sin compromiso" at bounding box center [198, 125] width 200 height 8
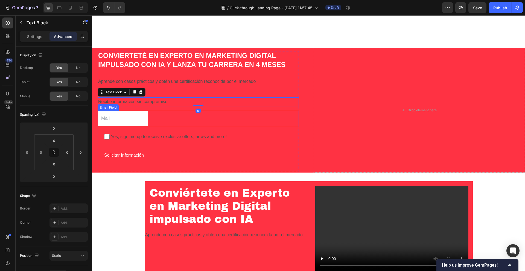
scroll to position [109, 0]
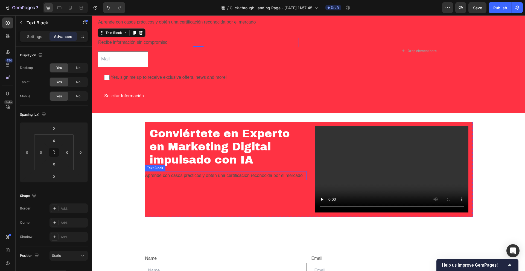
click at [291, 178] on p "Aprende con casos prácticos y obtén una certificación reconocida por el mercado" at bounding box center [225, 176] width 161 height 8
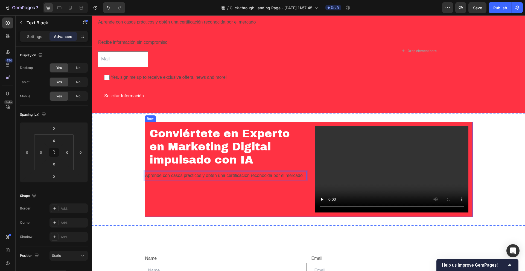
click at [293, 188] on div "⁠⁠⁠⁠⁠⁠⁠ Conviértete en Experto en Marketing Digital impulsado con IA Heading Ro…" at bounding box center [226, 169] width 162 height 95
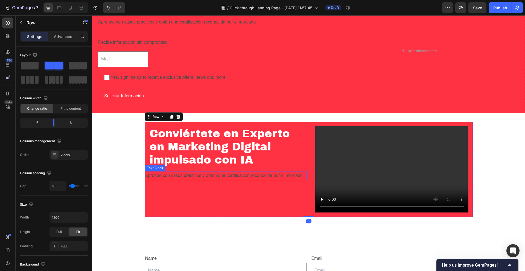
click at [180, 176] on p "Aprende con casos prácticos y obtén una certificación reconocida por el mercado" at bounding box center [225, 176] width 161 height 8
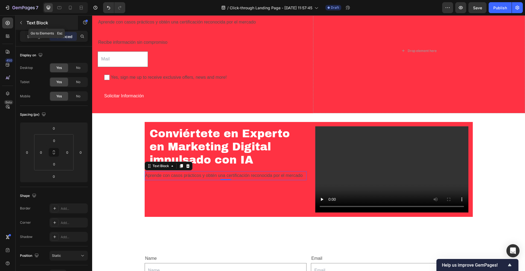
click at [23, 22] on icon "button" at bounding box center [21, 23] width 4 height 4
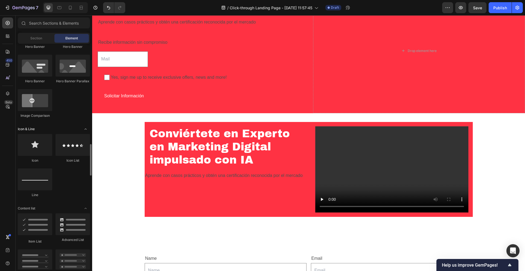
scroll to position [328, 0]
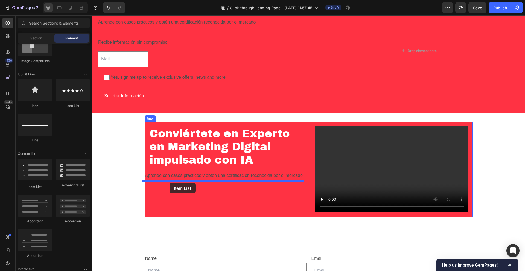
drag, startPoint x: 125, startPoint y: 187, endPoint x: 170, endPoint y: 183, distance: 45.3
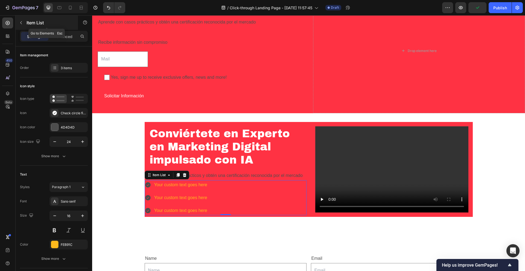
click at [22, 23] on icon "button" at bounding box center [21, 23] width 4 height 4
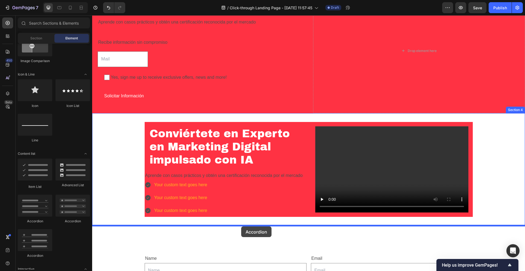
drag, startPoint x: 170, startPoint y: 218, endPoint x: 239, endPoint y: 228, distance: 69.1
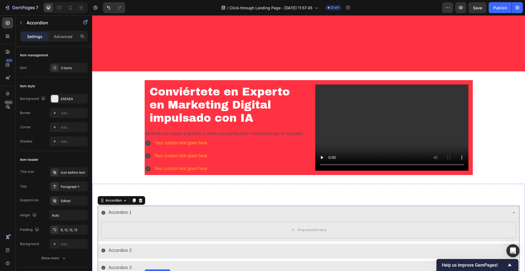
scroll to position [219, 0]
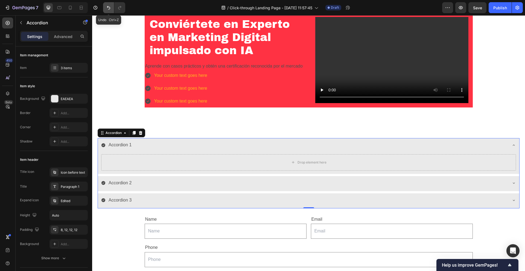
click at [109, 5] on icon "Undo/Redo" at bounding box center [108, 7] width 5 height 5
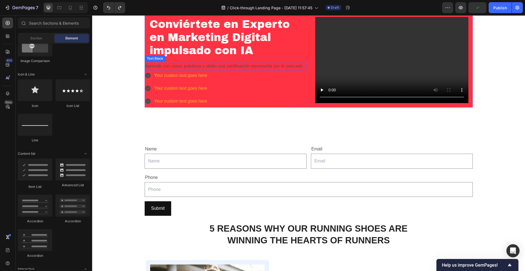
click at [196, 70] on p "Aprende con casos prácticos y obtén una certificación reconocida por el mercado" at bounding box center [225, 66] width 161 height 8
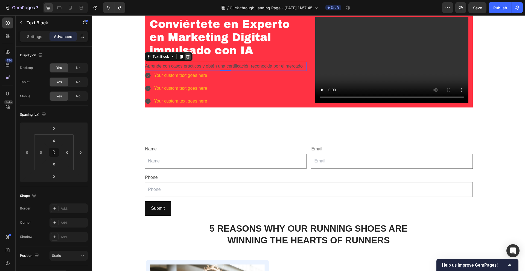
click at [186, 57] on icon at bounding box center [188, 57] width 4 height 4
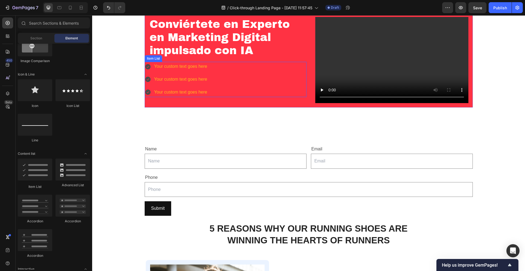
click at [146, 66] on icon at bounding box center [147, 66] width 5 height 5
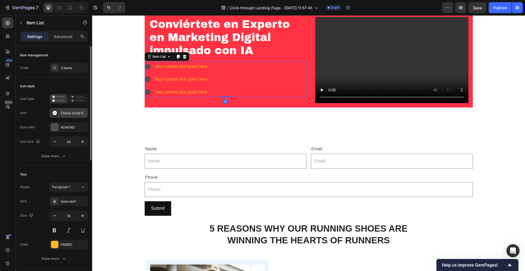
click at [67, 114] on div "Check circle filled" at bounding box center [74, 113] width 26 height 5
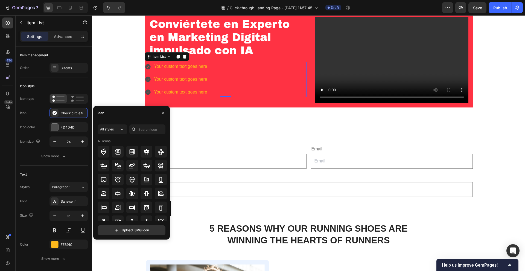
click at [203, 69] on div "Your custom text goes here" at bounding box center [181, 67] width 55 height 10
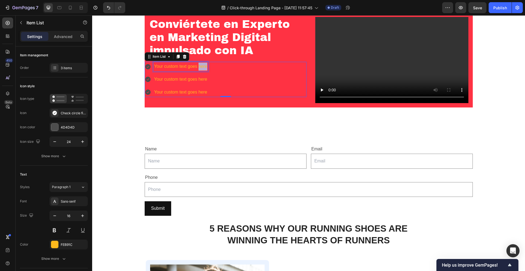
click at [203, 69] on p "Your custom text goes here" at bounding box center [180, 67] width 53 height 8
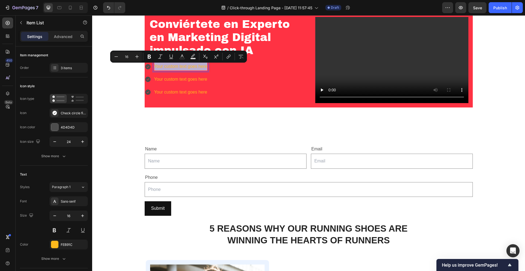
click at [226, 74] on div "Your custom text goes here Your custom text goes here Your custom text goes here" at bounding box center [226, 79] width 162 height 35
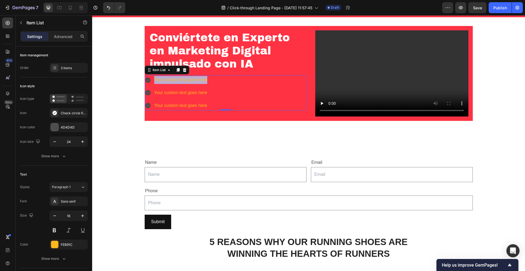
scroll to position [27, 0]
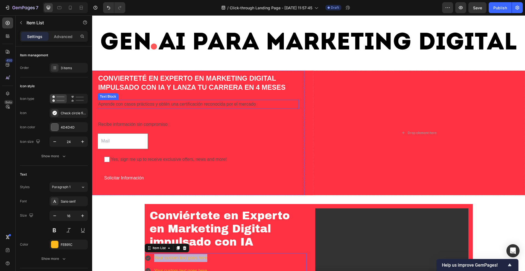
click at [143, 100] on div "Aprende con casos prácticos y obtén una certificación reconocida por el mercado" at bounding box center [198, 104] width 201 height 9
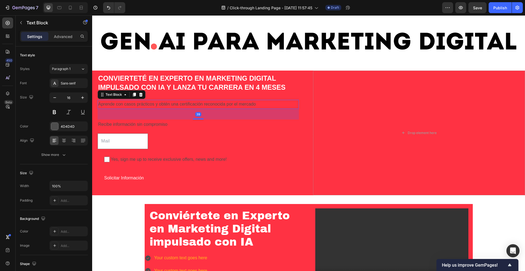
click at [144, 107] on p "Aprende con casos prácticos y obtén una certificación reconocida por el mercado" at bounding box center [198, 104] width 200 height 8
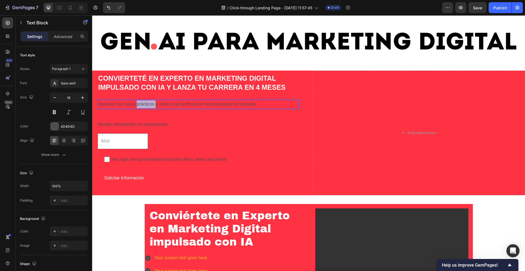
click at [144, 107] on p "Aprende con casos prácticos y obtén una certificación reconocida por el mercado" at bounding box center [198, 104] width 200 height 8
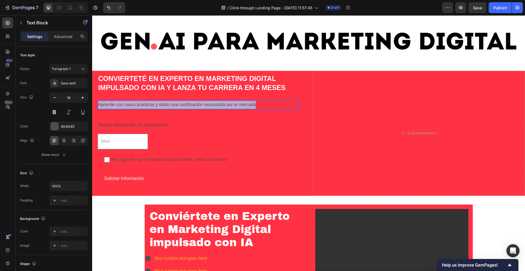
click at [144, 107] on p "Aprende con casos prácticos y obtén una certificación reconocida por el mercado" at bounding box center [198, 105] width 200 height 8
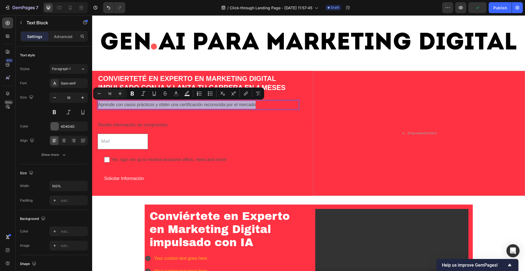
copy p "Aprende con casos prácticos y obtén una certificación reconocida por el mercado"
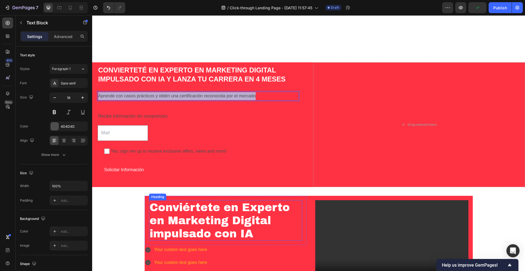
scroll to position [137, 0]
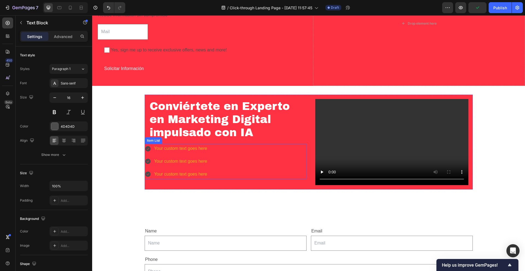
click at [157, 151] on p "Your custom text goes here" at bounding box center [180, 149] width 53 height 8
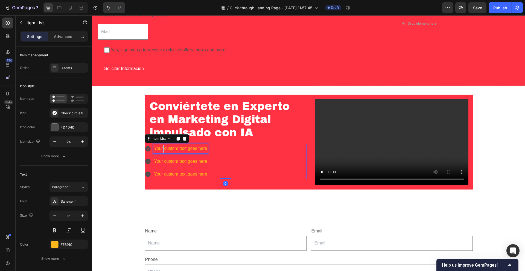
click at [161, 150] on p "Your custom text goes here" at bounding box center [180, 149] width 53 height 8
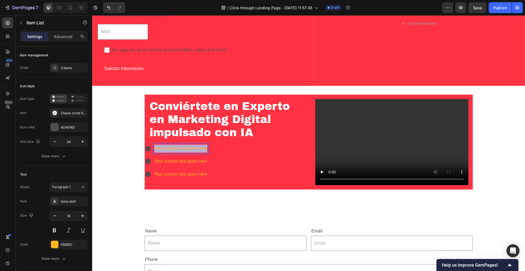
click at [161, 150] on p "Your custom text goes here" at bounding box center [180, 149] width 53 height 8
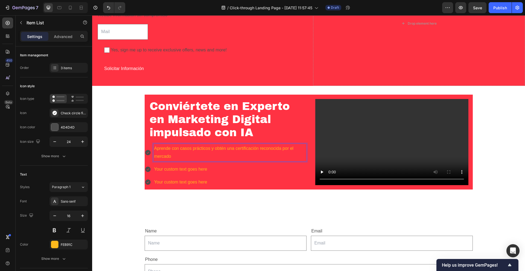
click at [145, 149] on div "Aprende con casos prácticos y obtén una certificación reconocida por el mercado" at bounding box center [226, 153] width 162 height 18
click at [31, 24] on p "Item List" at bounding box center [50, 22] width 47 height 7
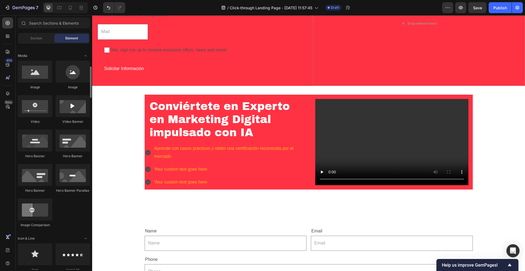
scroll to position [0, 0]
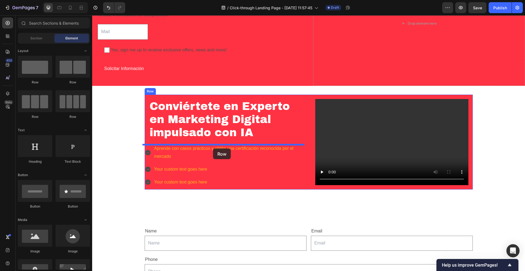
drag, startPoint x: 138, startPoint y: 115, endPoint x: 213, endPoint y: 149, distance: 82.6
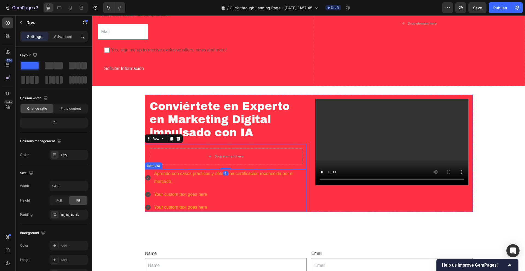
click at [182, 186] on p "Aprende con casos prácticos y obtén una certificación reconocida por el mercado" at bounding box center [230, 178] width 152 height 16
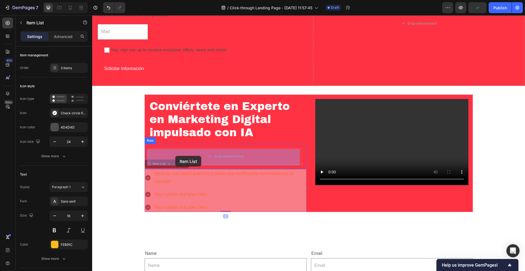
drag, startPoint x: 154, startPoint y: 166, endPoint x: 176, endPoint y: 156, distance: 24.5
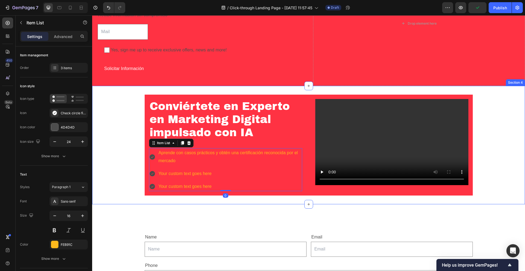
click at [99, 171] on div "⁠⁠⁠⁠⁠⁠⁠ Conviértete en Experto en Marketing Digital impulsado con IA Heading Ro…" at bounding box center [308, 145] width 433 height 101
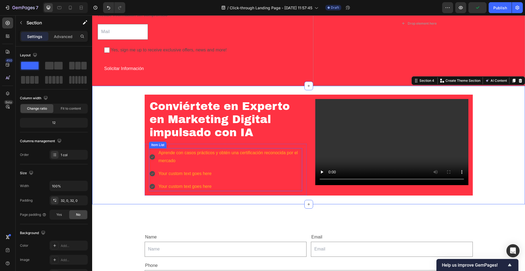
click at [230, 152] on p "Aprende con casos prácticos y obtén una certificación reconocida por el mercado" at bounding box center [230, 157] width 143 height 16
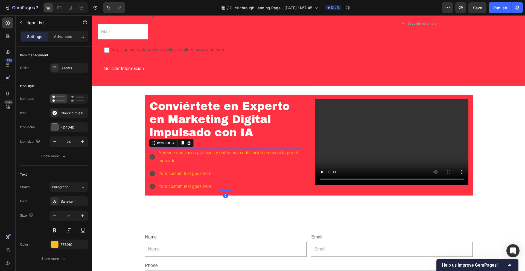
click at [204, 173] on p "Your custom text goes here" at bounding box center [230, 174] width 143 height 8
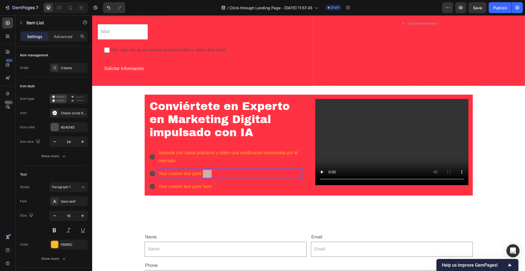
click at [204, 173] on p "Your custom text goes here" at bounding box center [230, 174] width 143 height 8
